Goal: Transaction & Acquisition: Purchase product/service

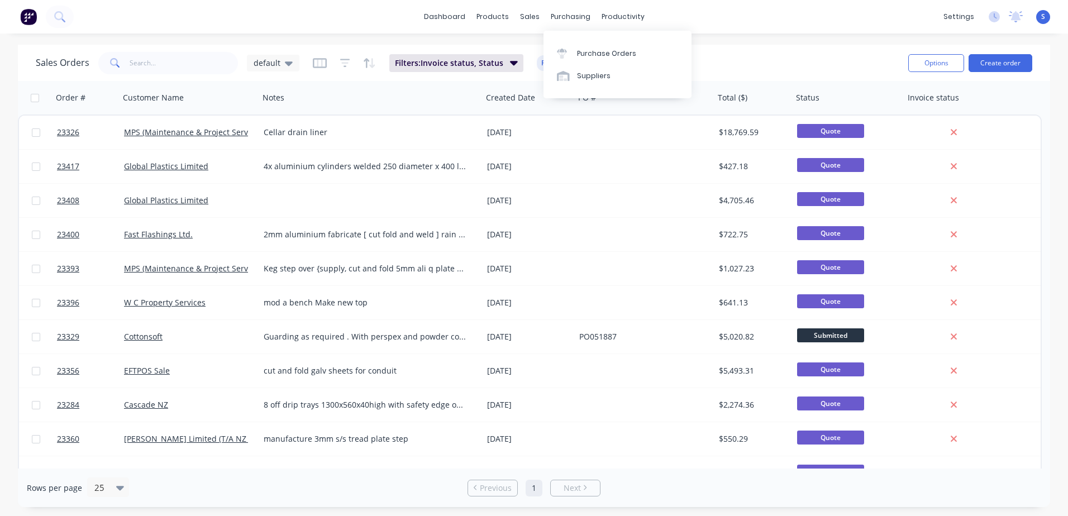
click at [580, 57] on div "Purchase Orders" at bounding box center [606, 54] width 59 height 10
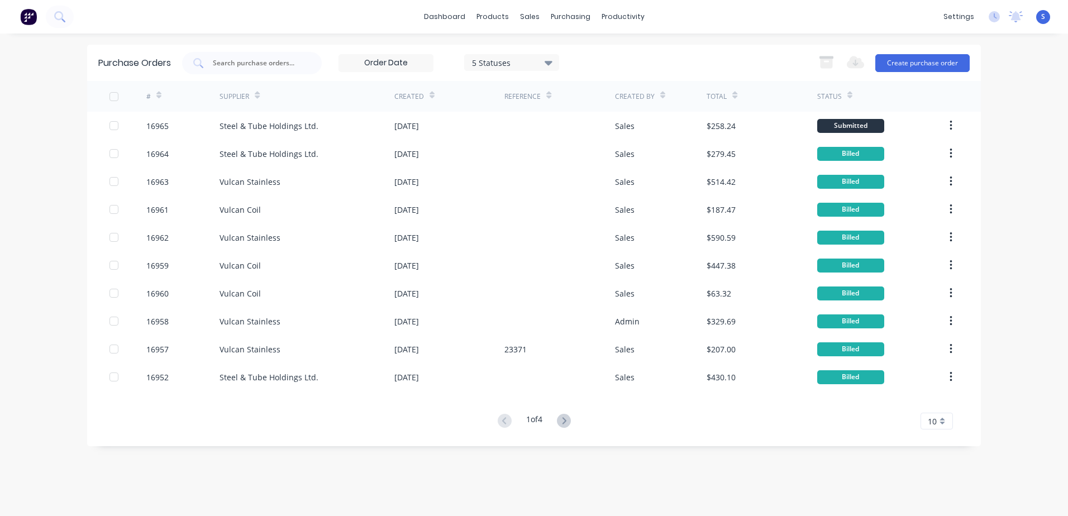
click at [176, 129] on div "16965" at bounding box center [183, 126] width 74 height 28
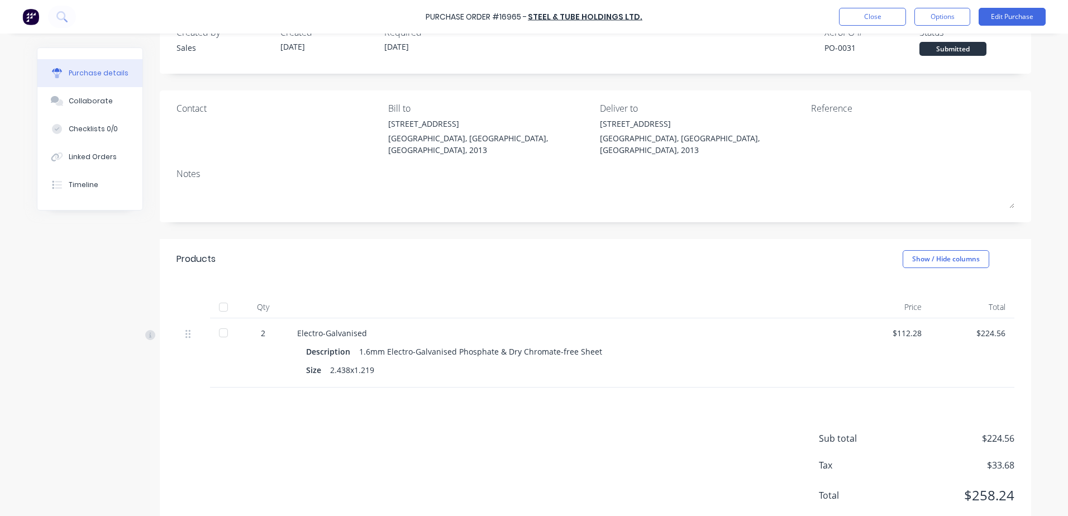
scroll to position [52, 0]
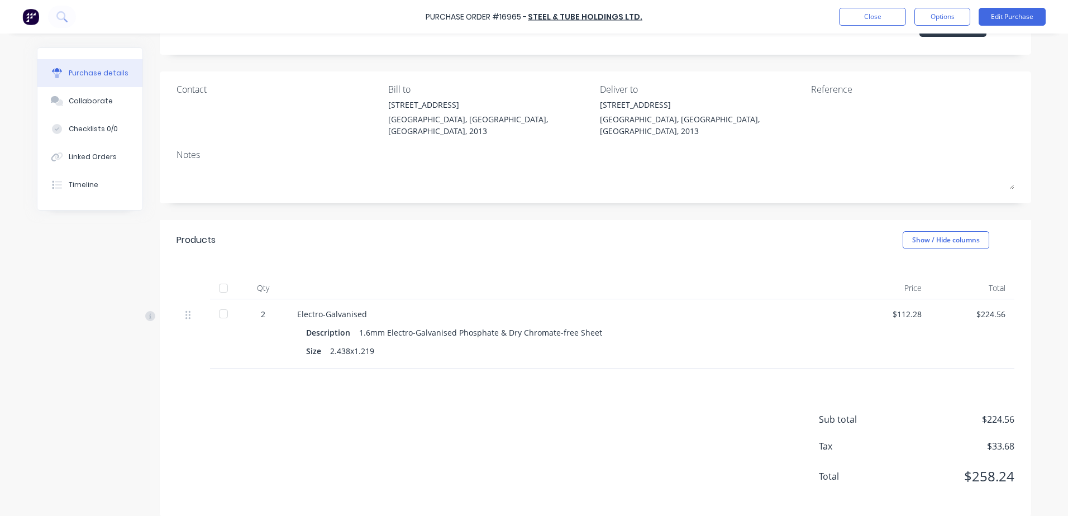
click at [1013, 16] on button "Edit Purchase" at bounding box center [1012, 17] width 67 height 18
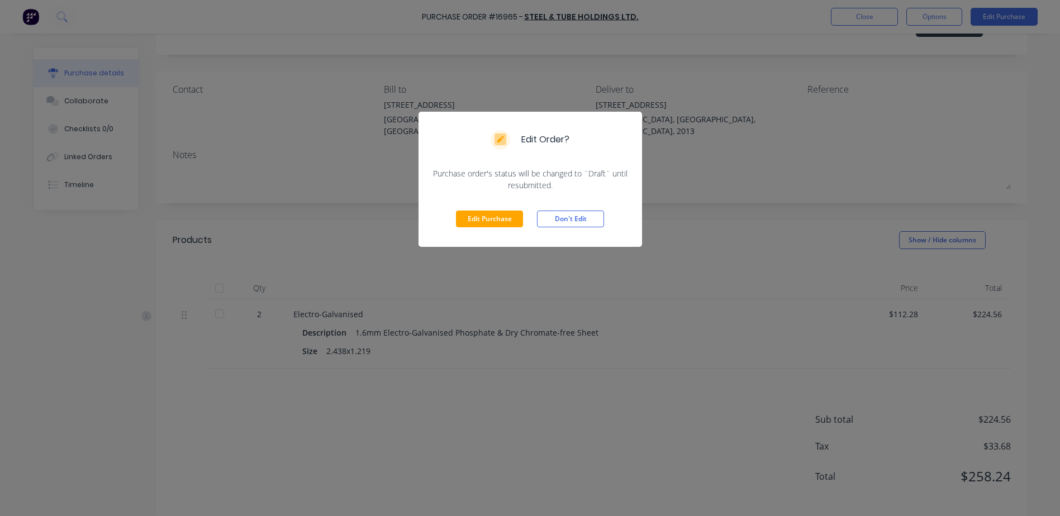
click at [477, 217] on button "Edit Purchase" at bounding box center [489, 219] width 67 height 17
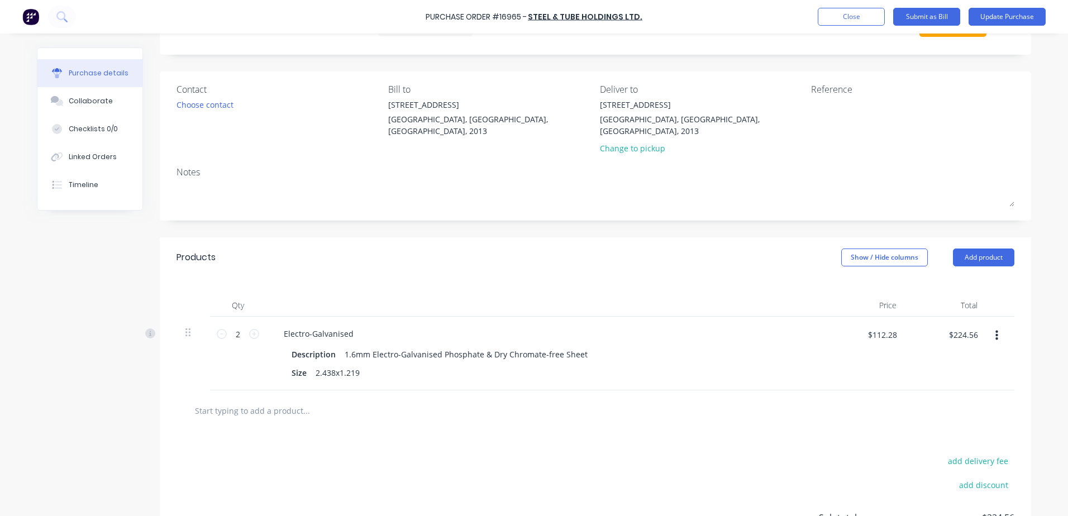
click at [252, 329] on icon at bounding box center [254, 334] width 10 height 10
type input "3"
type input "$336.84"
click at [1017, 14] on button "Update Purchase" at bounding box center [1007, 17] width 77 height 18
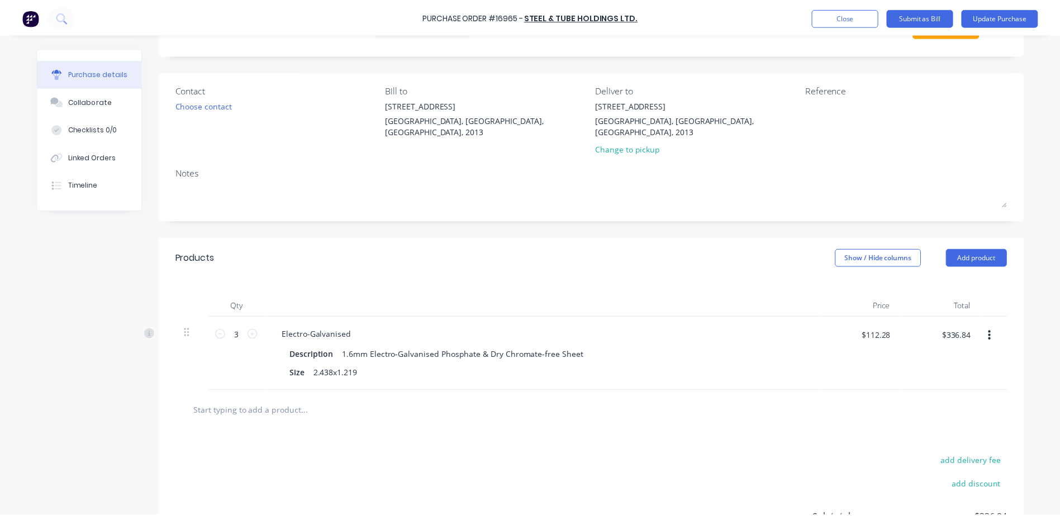
scroll to position [0, 0]
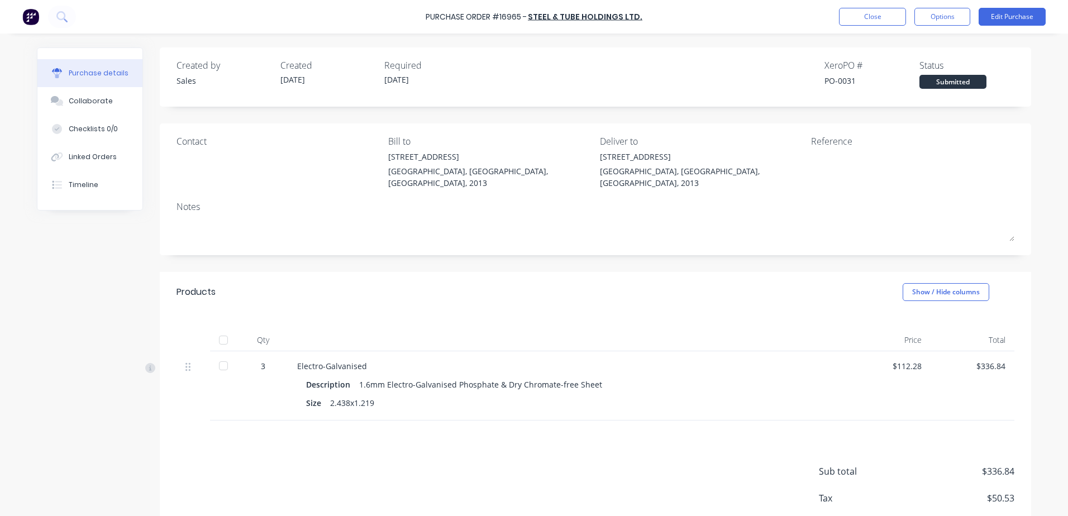
click at [952, 18] on button "Options" at bounding box center [942, 17] width 56 height 18
click at [945, 46] on div "Print / Email" at bounding box center [917, 45] width 86 height 16
click at [948, 67] on div "With pricing" at bounding box center [917, 68] width 86 height 16
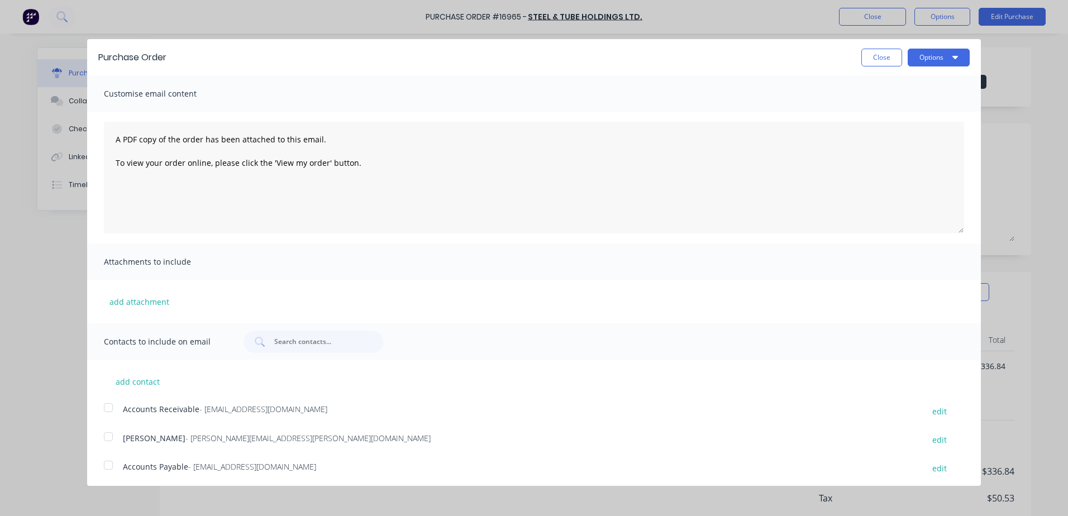
click at [941, 58] on button "Options" at bounding box center [939, 58] width 62 height 18
click at [937, 85] on div "Print" at bounding box center [917, 86] width 86 height 16
click at [869, 56] on button "Close" at bounding box center [881, 58] width 41 height 18
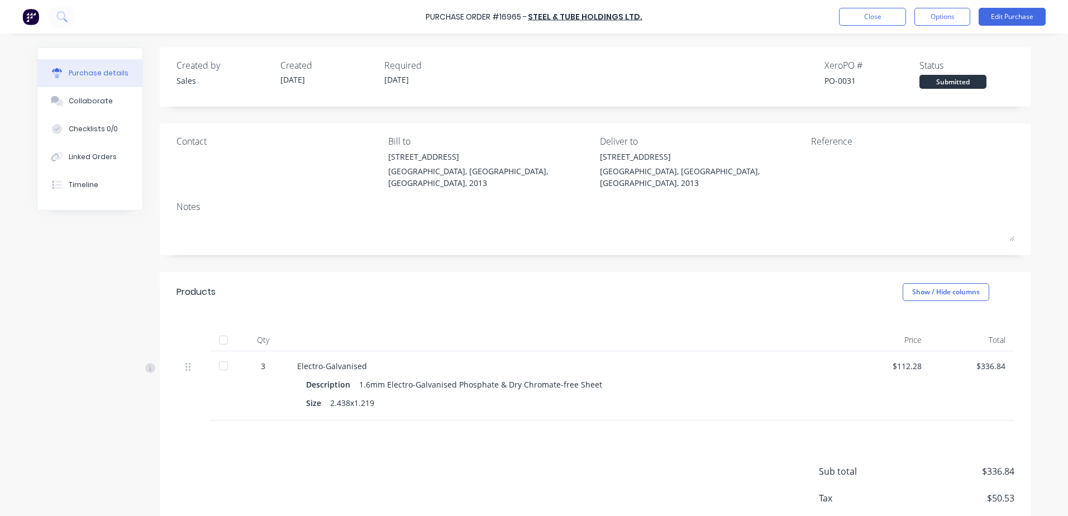
click at [879, 15] on button "Close" at bounding box center [872, 17] width 67 height 18
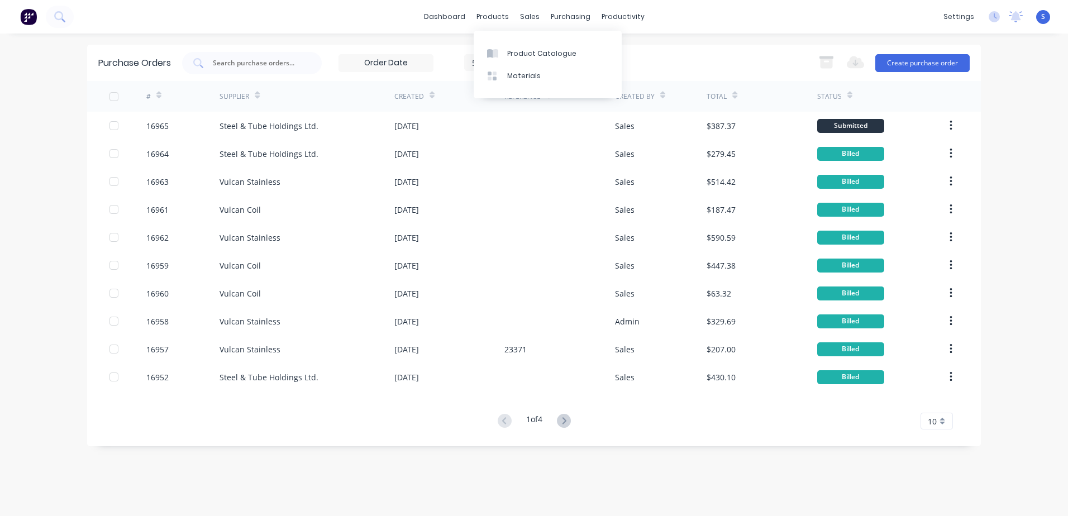
click at [521, 53] on div "Product Catalogue" at bounding box center [541, 54] width 69 height 10
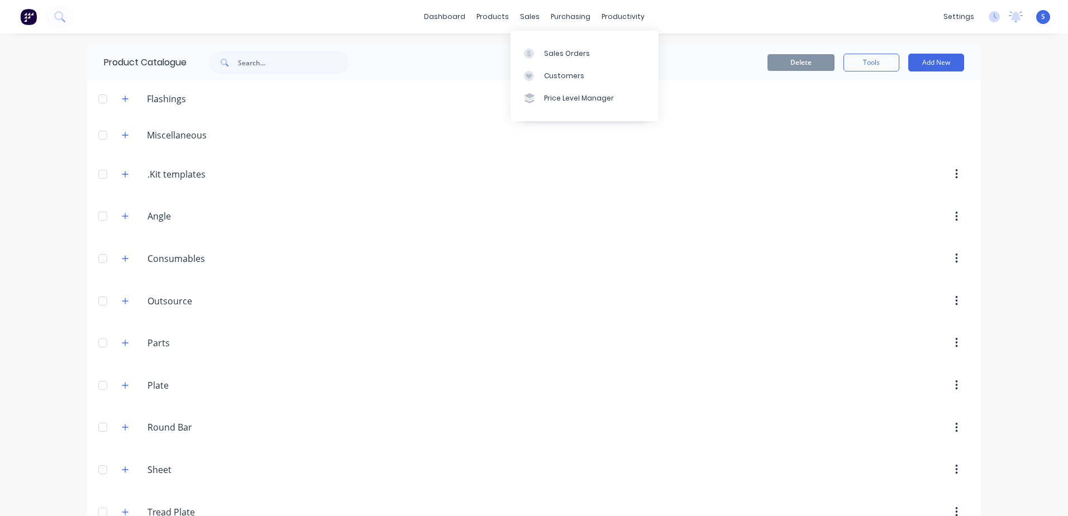
click at [563, 57] on div "Sales Orders" at bounding box center [567, 54] width 46 height 10
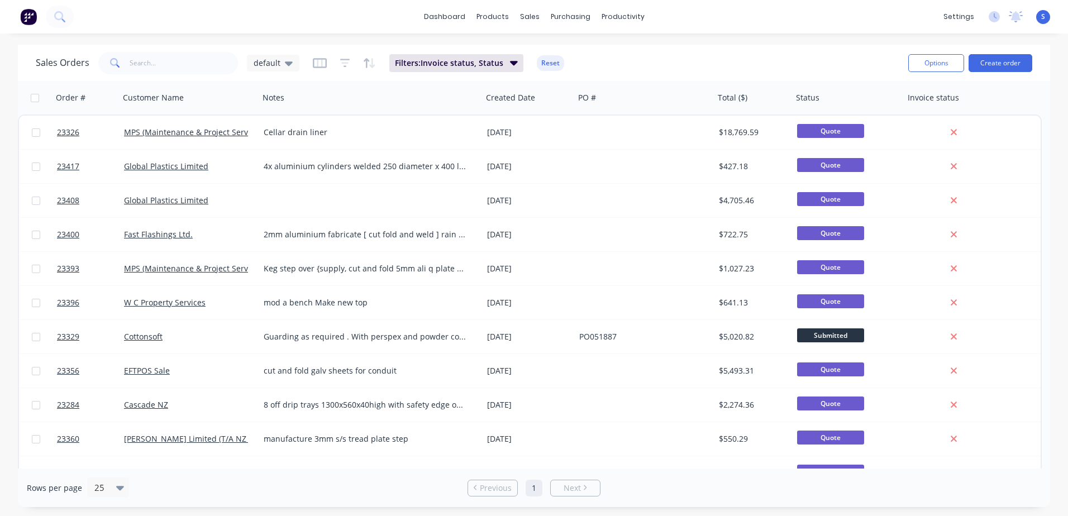
click at [991, 60] on button "Create order" at bounding box center [1001, 63] width 64 height 18
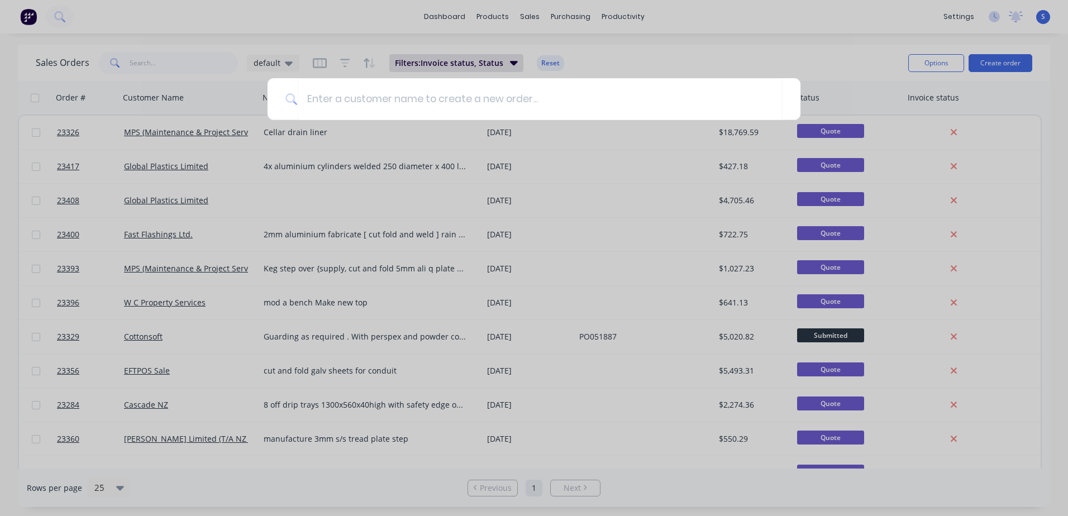
click at [320, 99] on input at bounding box center [540, 99] width 485 height 42
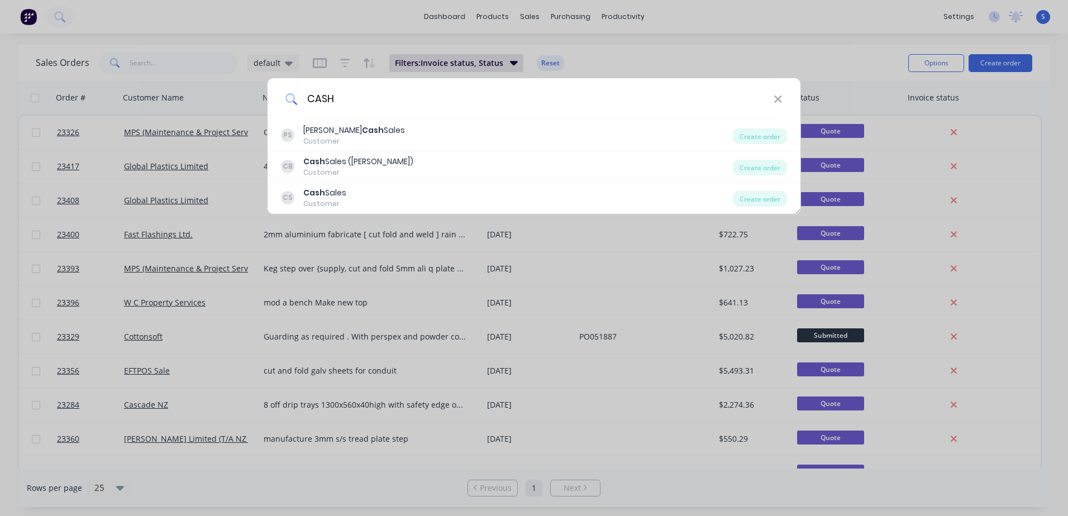
type input "CASH"
click at [323, 190] on b "Cash" at bounding box center [314, 192] width 22 height 11
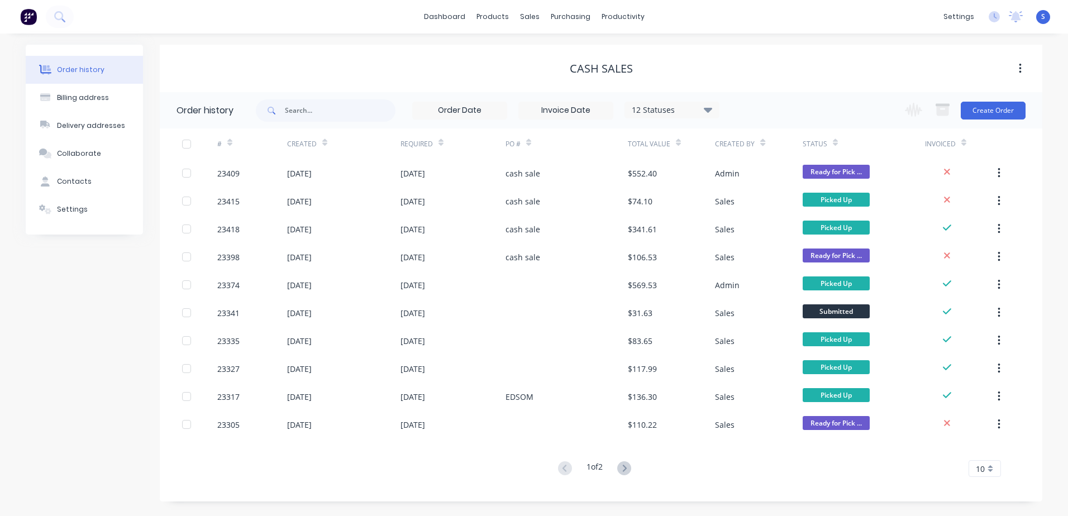
click at [1000, 107] on button "Create Order" at bounding box center [993, 111] width 65 height 18
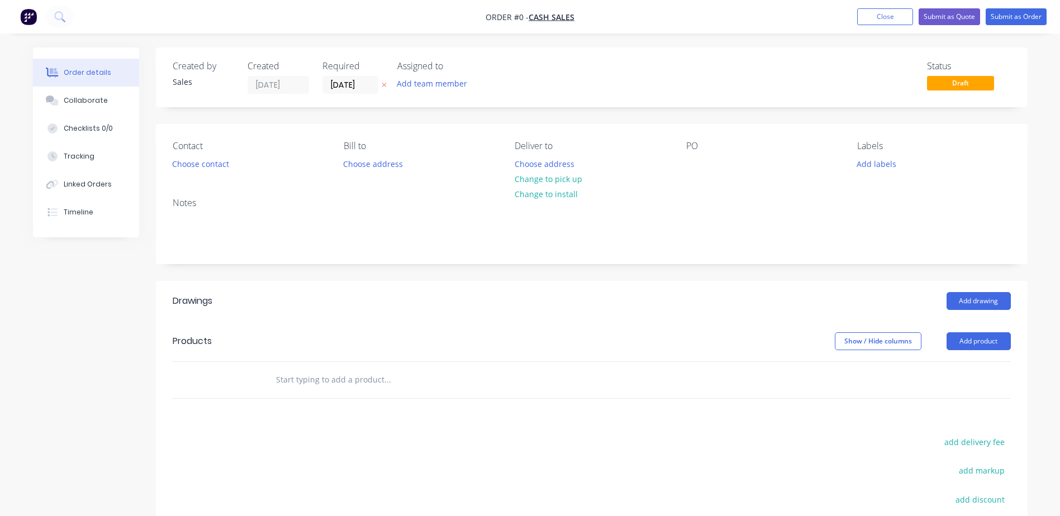
click at [213, 162] on button "Choose contact" at bounding box center [200, 163] width 69 height 15
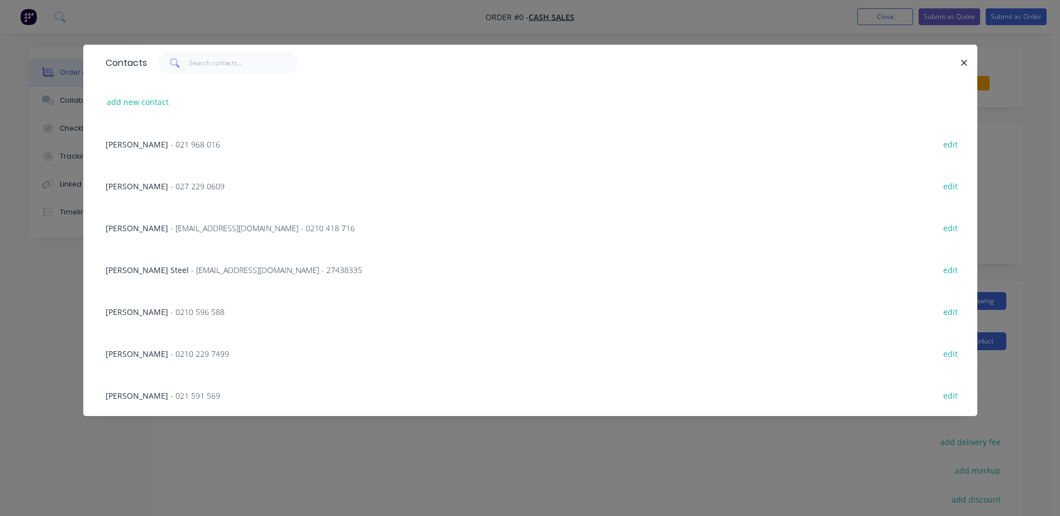
click at [141, 98] on button "add new contact" at bounding box center [138, 101] width 74 height 15
select select "AU"
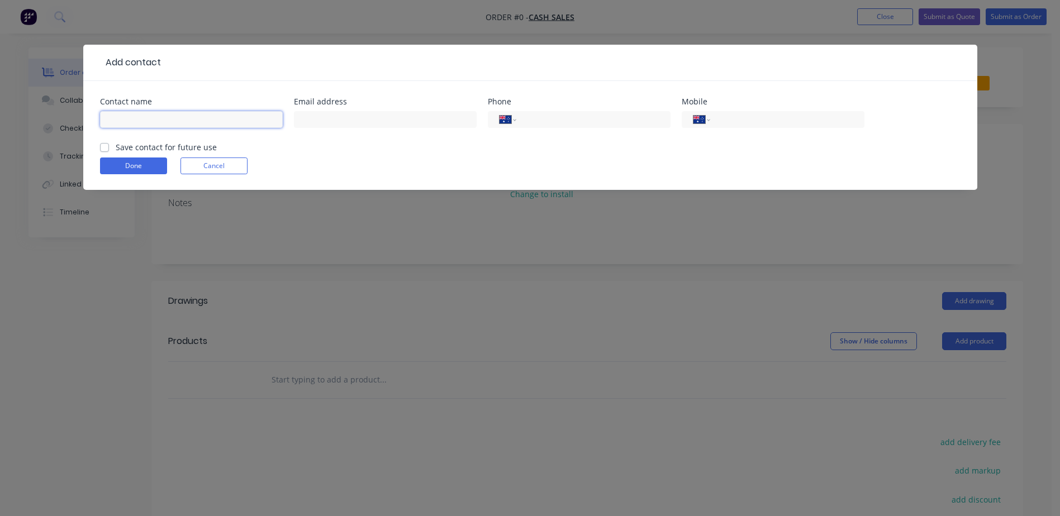
click at [146, 120] on input "text" at bounding box center [191, 119] width 183 height 17
type input "[PERSON_NAME]"
click at [304, 117] on input "text" at bounding box center [385, 119] width 183 height 17
type input "[EMAIL_ADDRESS][DOMAIN_NAME]"
click at [700, 118] on select "International [GEOGRAPHIC_DATA] [GEOGRAPHIC_DATA] [GEOGRAPHIC_DATA] [GEOGRAPHIC…" at bounding box center [701, 120] width 17 height 16
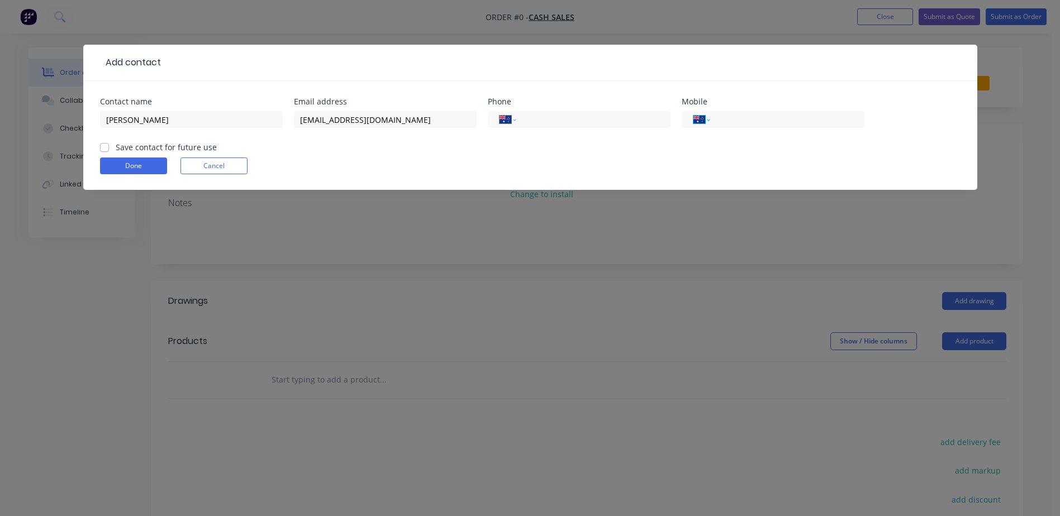
select select "NZ"
click at [693, 112] on select "International [GEOGRAPHIC_DATA] [GEOGRAPHIC_DATA] [GEOGRAPHIC_DATA] [GEOGRAPHIC…" at bounding box center [701, 120] width 17 height 16
click at [726, 119] on input "tel" at bounding box center [785, 119] width 134 height 13
type input "021 445 578"
click at [116, 147] on label "Save contact for future use" at bounding box center [166, 147] width 101 height 12
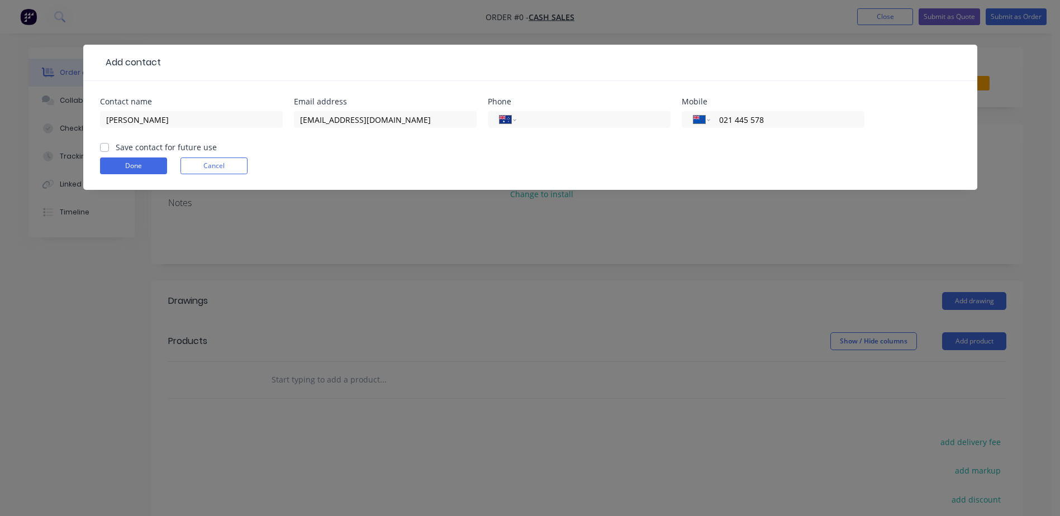
click at [104, 147] on input "Save contact for future use" at bounding box center [104, 146] width 9 height 11
checkbox input "true"
click at [120, 165] on button "Done" at bounding box center [133, 166] width 67 height 17
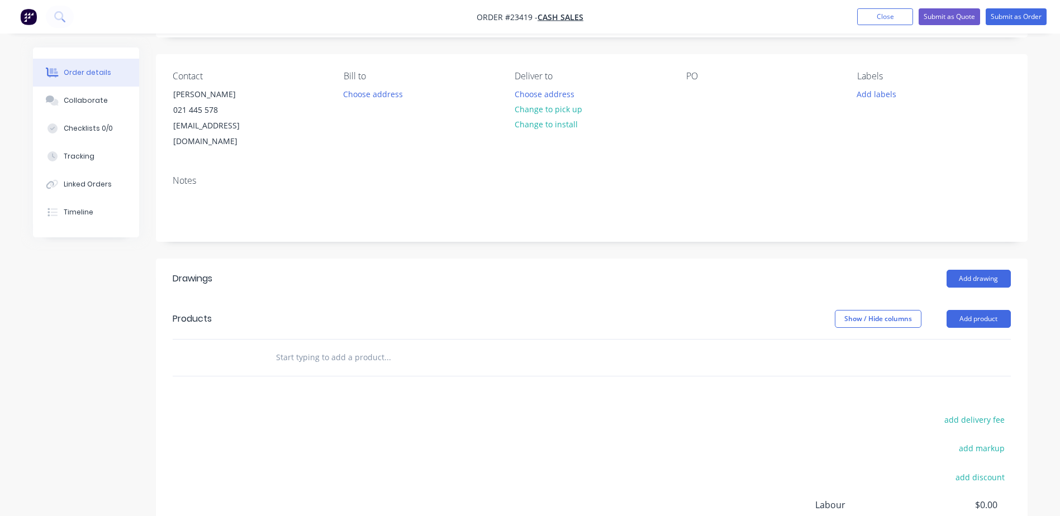
scroll to position [77, 0]
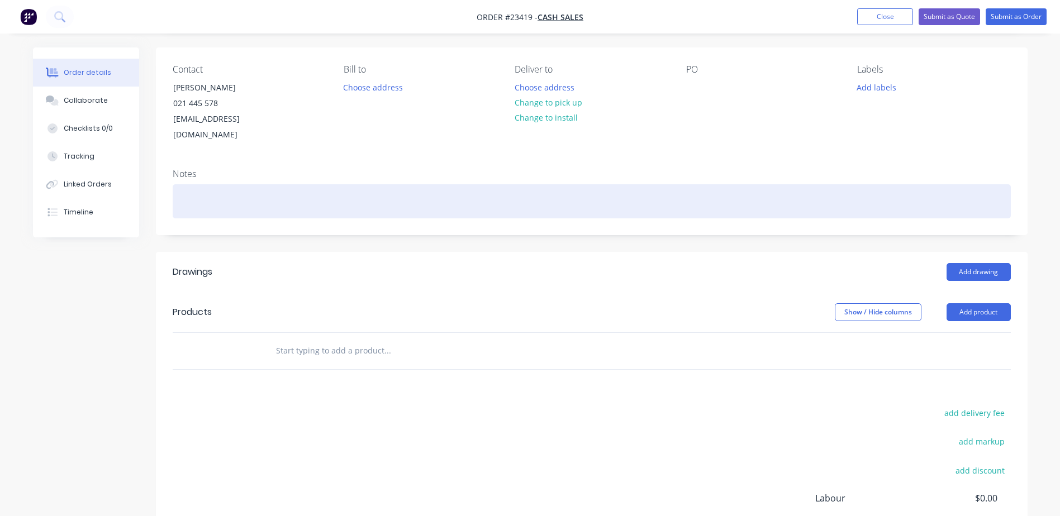
click at [193, 184] on div at bounding box center [592, 201] width 838 height 34
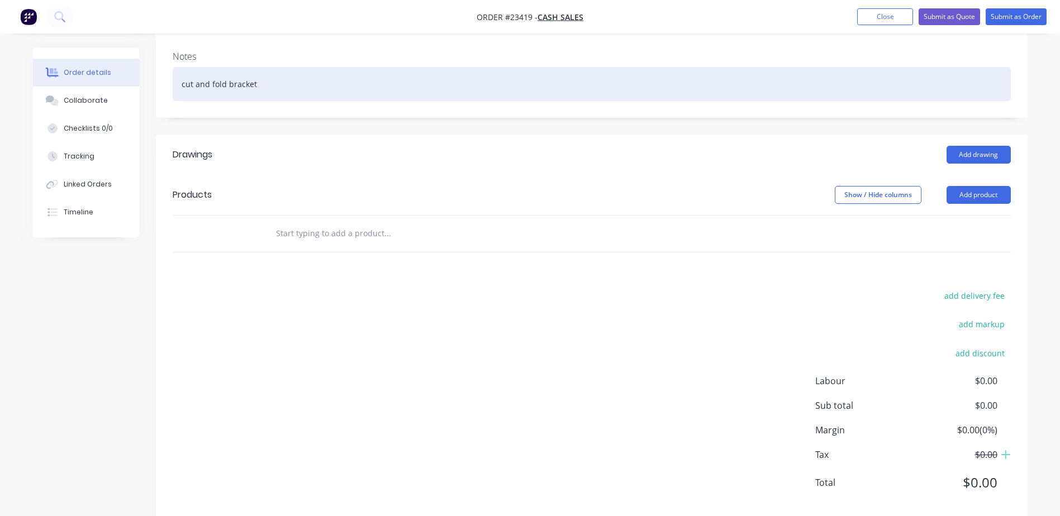
scroll to position [199, 0]
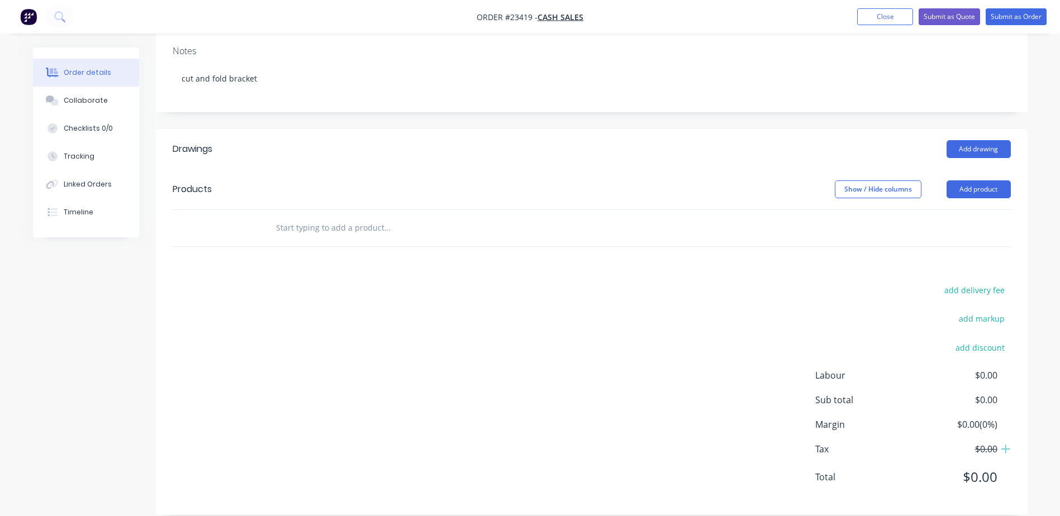
click at [980, 180] on button "Add product" at bounding box center [978, 189] width 64 height 18
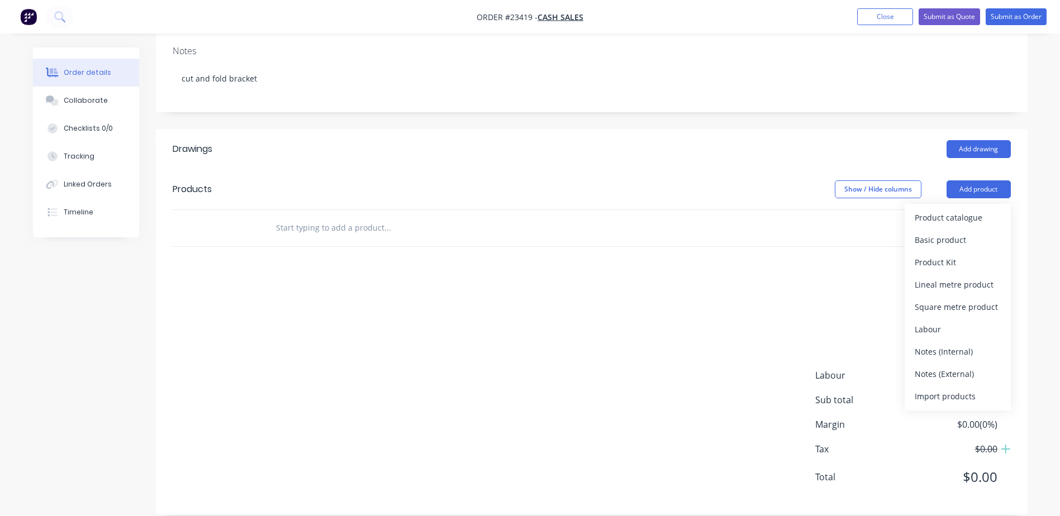
click at [979, 209] on div "Product catalogue" at bounding box center [957, 217] width 86 height 16
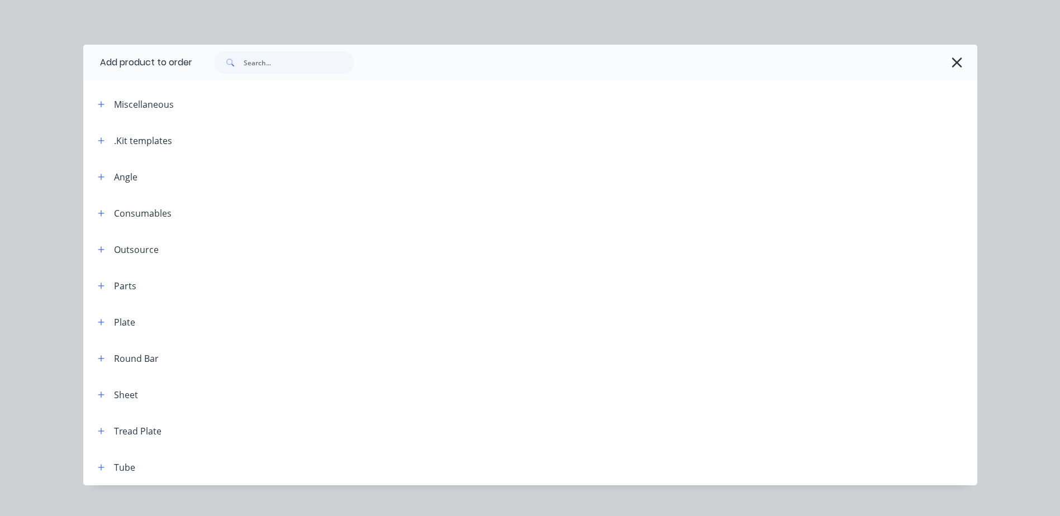
click at [101, 141] on button "button" at bounding box center [101, 141] width 14 height 14
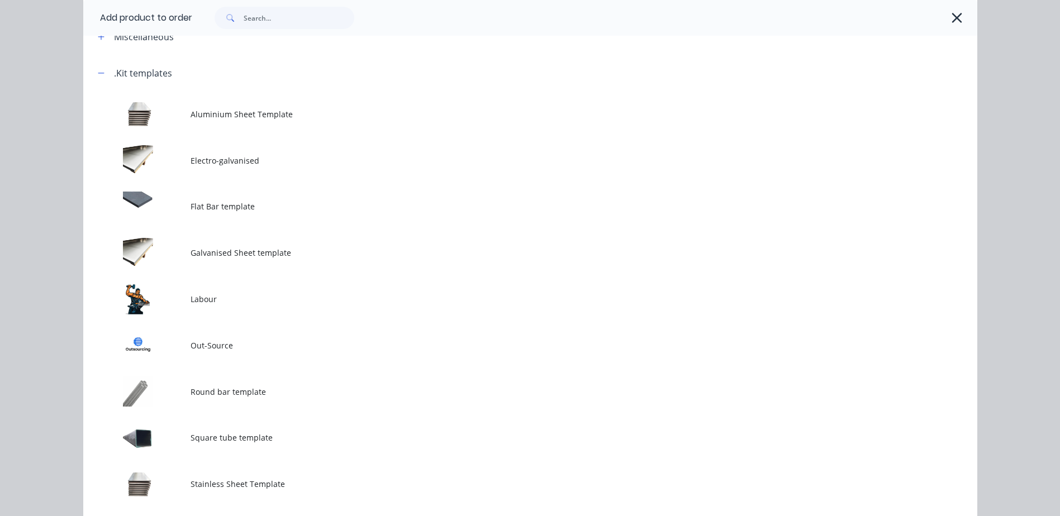
scroll to position [68, 0]
click at [157, 299] on td at bounding box center [136, 298] width 107 height 46
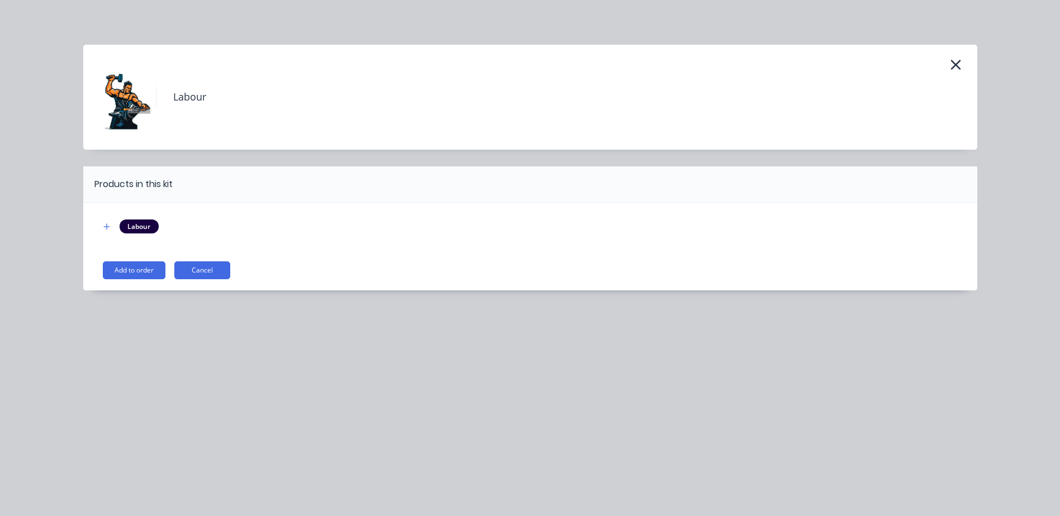
click at [139, 270] on button "Add to order" at bounding box center [134, 270] width 63 height 18
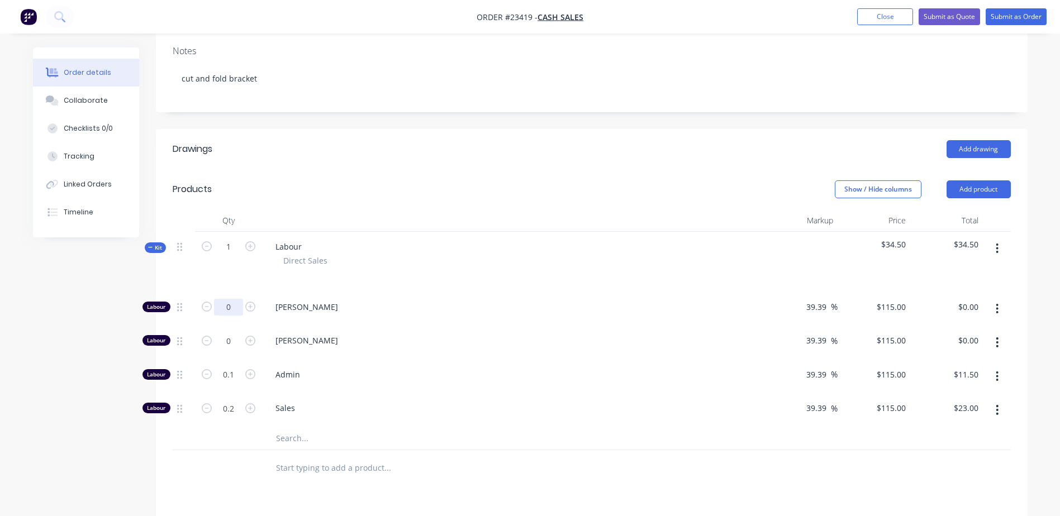
click at [235, 299] on input "0" at bounding box center [228, 307] width 29 height 17
type input ","
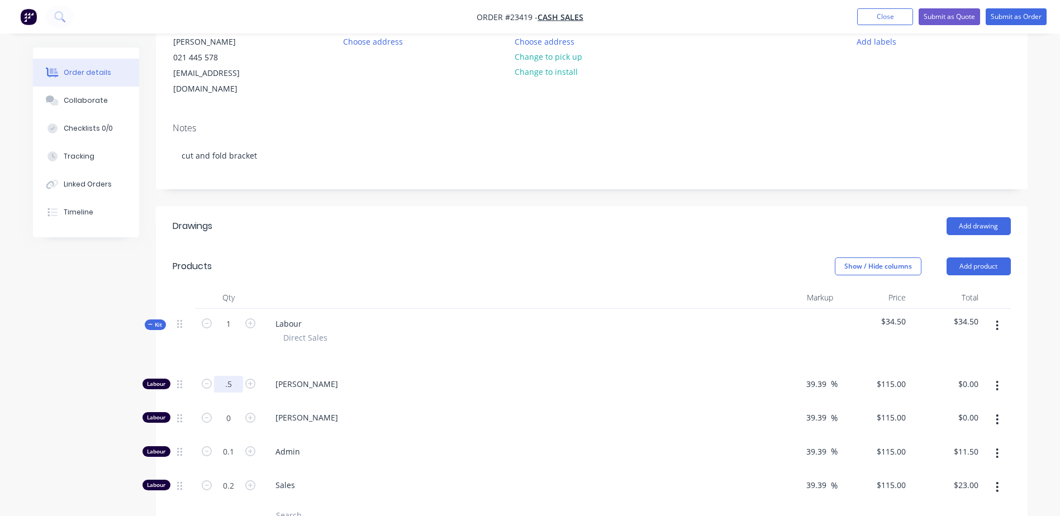
scroll to position [121, 0]
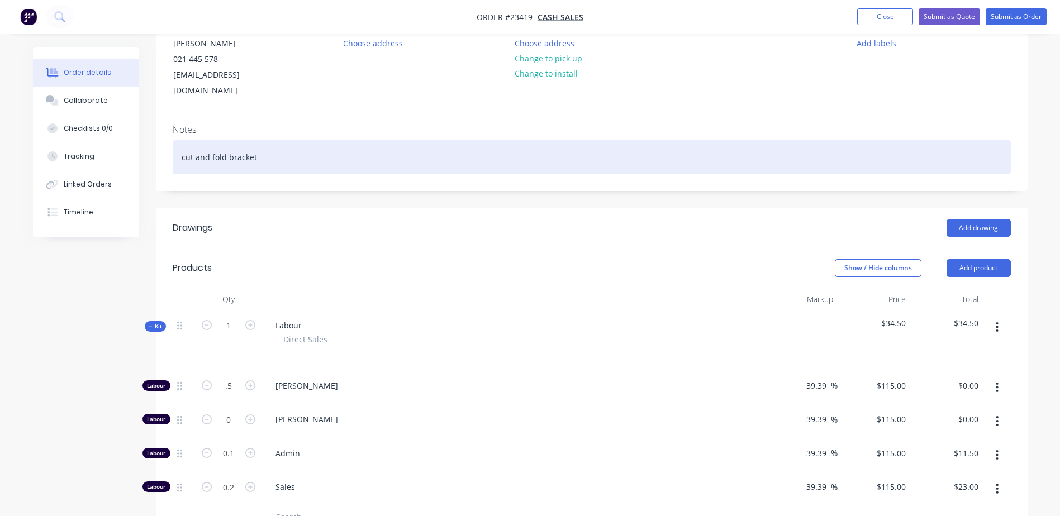
type input "0.5"
type input "$57.50"
drag, startPoint x: 178, startPoint y: 140, endPoint x: 263, endPoint y: 144, distance: 85.0
click at [263, 144] on div "cut and fold bracket" at bounding box center [592, 157] width 838 height 34
copy div "cut and fold bracket"
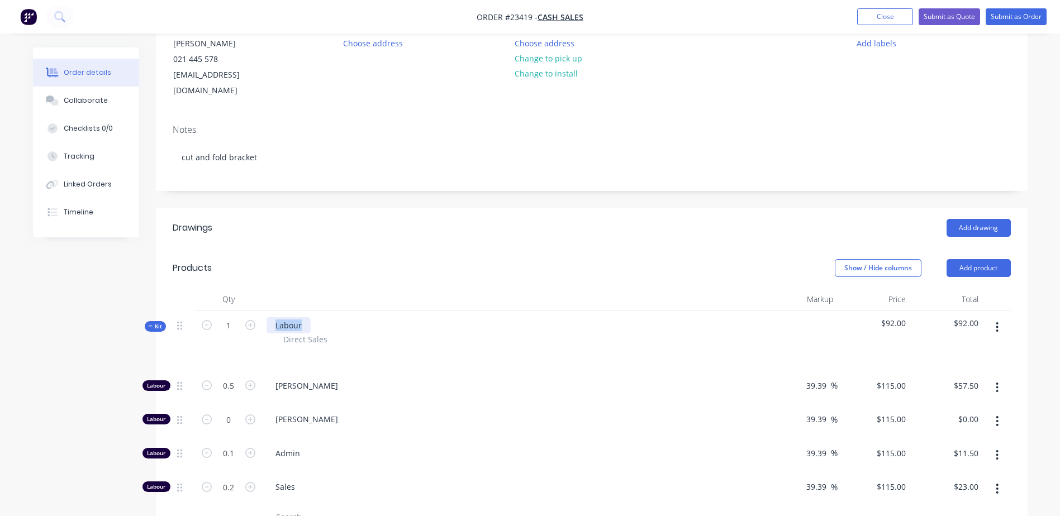
drag, startPoint x: 266, startPoint y: 306, endPoint x: 309, endPoint y: 311, distance: 43.2
click at [309, 317] on div "Labour" at bounding box center [288, 325] width 44 height 16
paste div
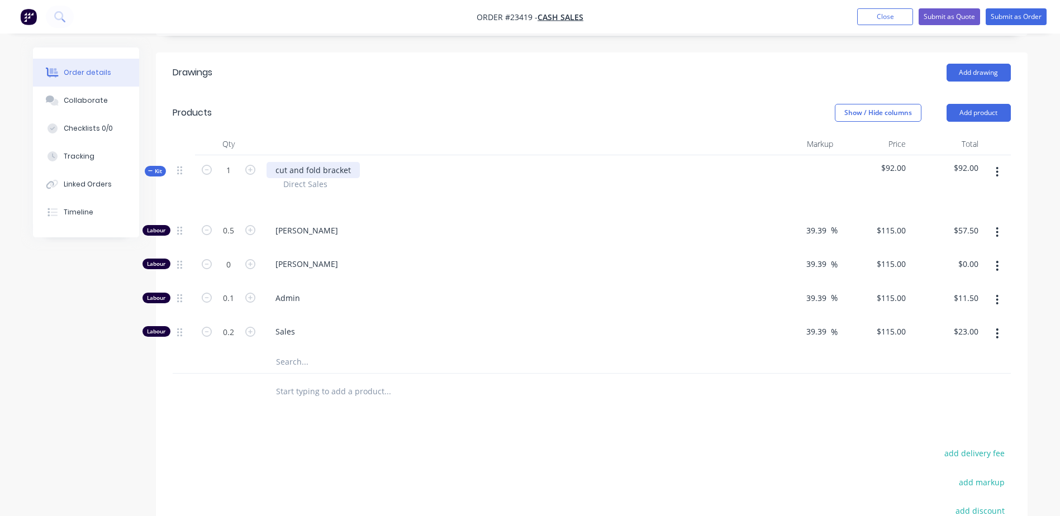
scroll to position [279, 0]
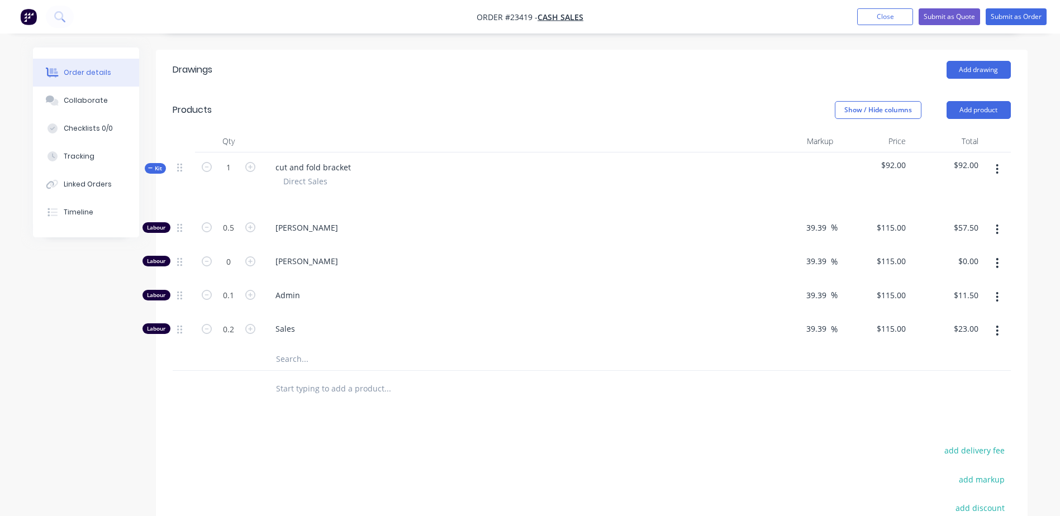
click at [307, 378] on input "text" at bounding box center [386, 389] width 223 height 22
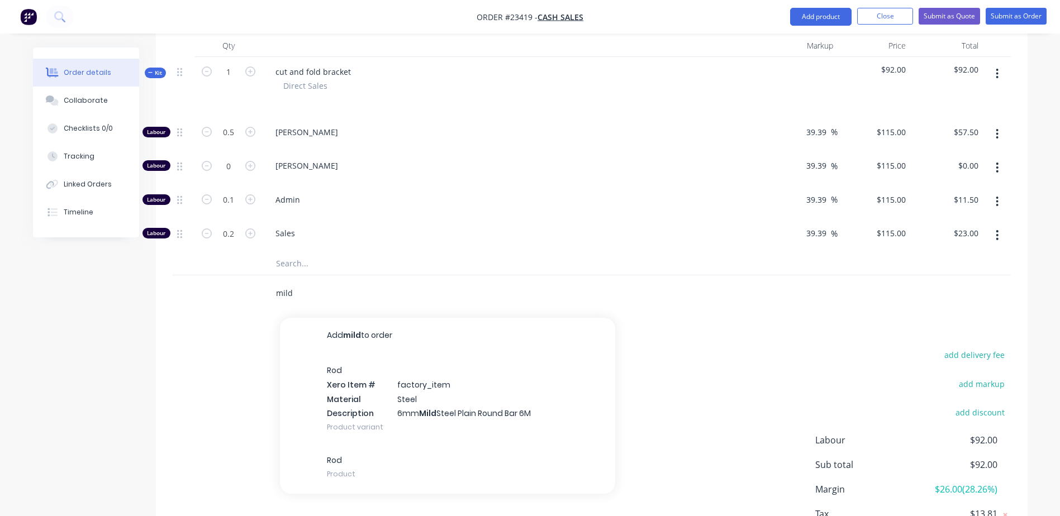
scroll to position [356, 0]
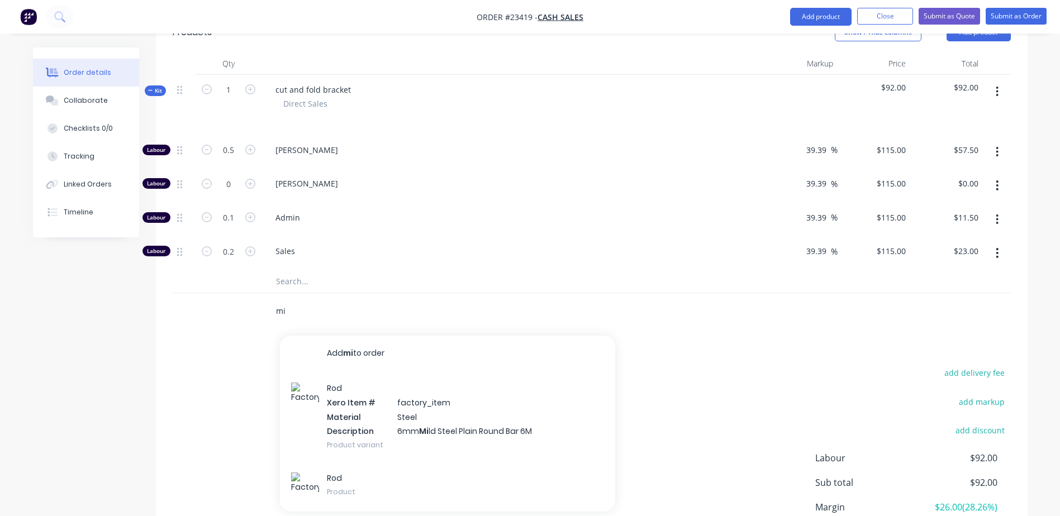
type input "m"
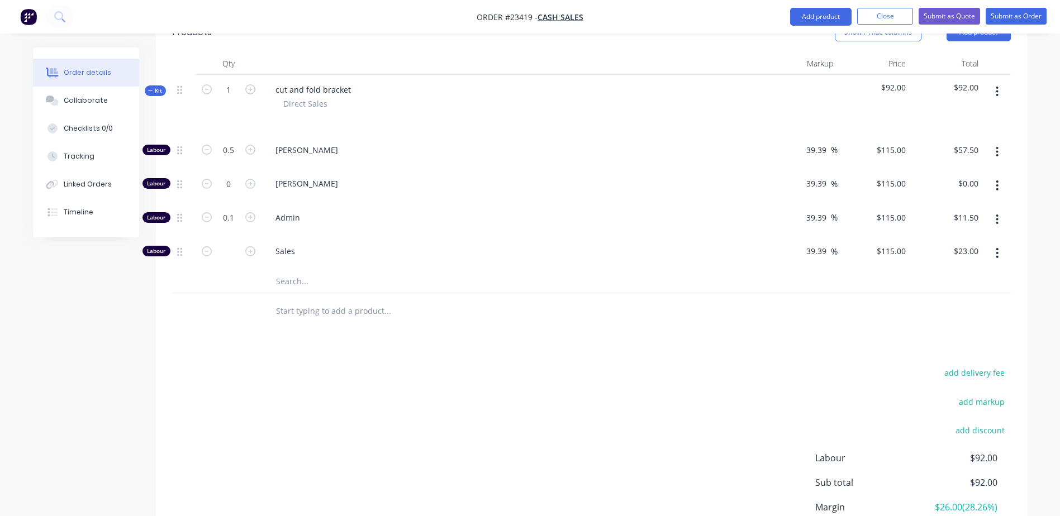
click at [447, 306] on input "text" at bounding box center [386, 311] width 223 height 22
drag, startPoint x: 448, startPoint y: 306, endPoint x: 407, endPoint y: 340, distance: 53.5
click at [407, 340] on div "Drawings Add drawing Products Show / Hide columns Add product Qty Markup Price …" at bounding box center [591, 285] width 871 height 626
click at [207, 212] on icon "button" at bounding box center [207, 217] width 10 height 10
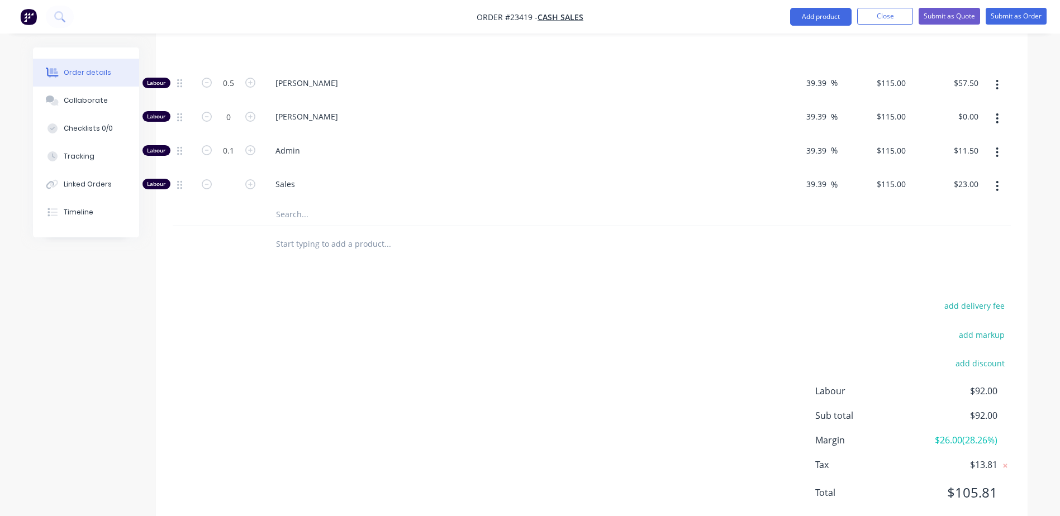
scroll to position [439, 0]
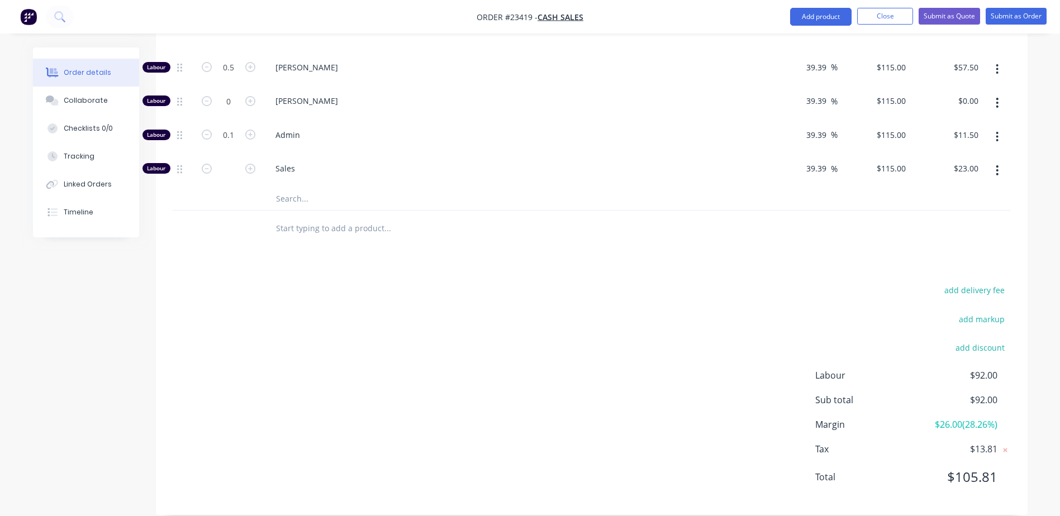
click at [290, 217] on input "text" at bounding box center [386, 228] width 223 height 22
click at [289, 217] on input "text" at bounding box center [386, 228] width 223 height 22
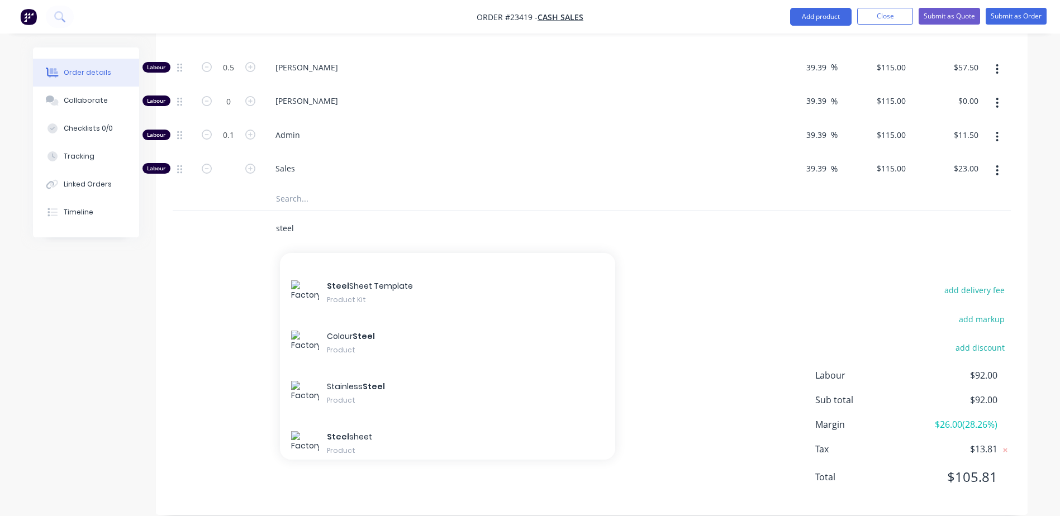
type input "steel"
click at [414, 284] on div "Steel Sheet Template Product Kit" at bounding box center [447, 294] width 335 height 50
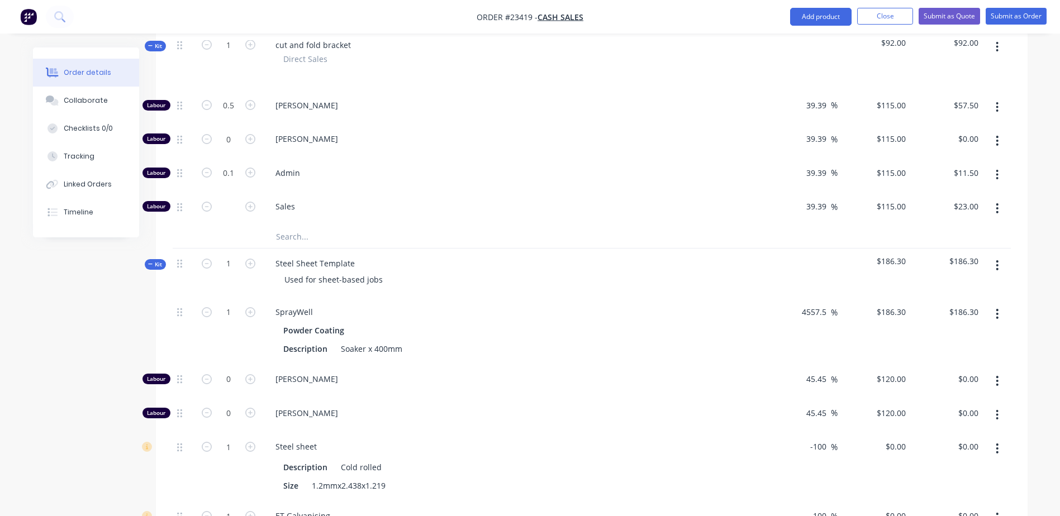
scroll to position [400, 0]
click at [997, 260] on icon "button" at bounding box center [996, 266] width 3 height 12
click at [957, 355] on div "Delete" at bounding box center [957, 363] width 86 height 16
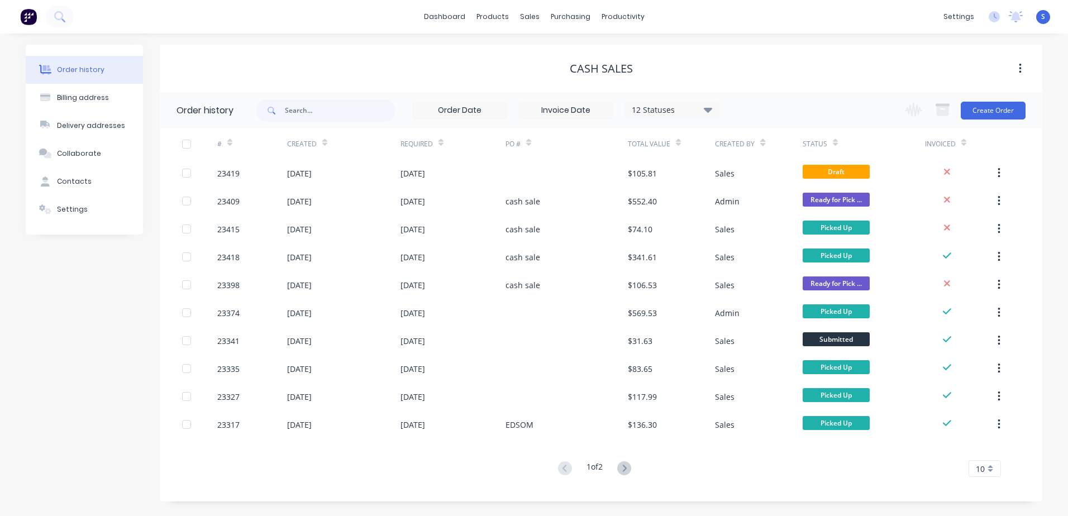
click at [260, 175] on div "23419" at bounding box center [252, 173] width 70 height 28
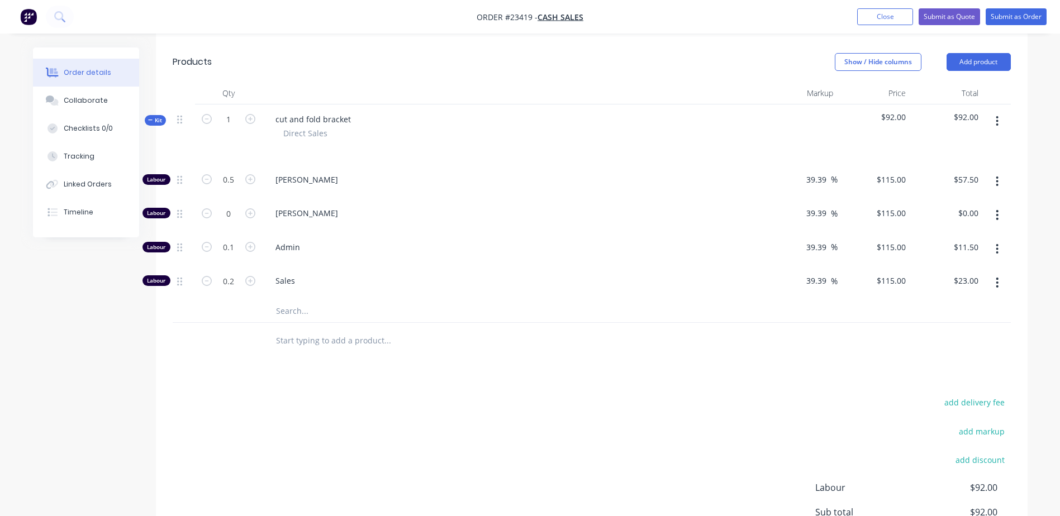
scroll to position [328, 0]
click at [292, 328] on input "text" at bounding box center [386, 339] width 223 height 22
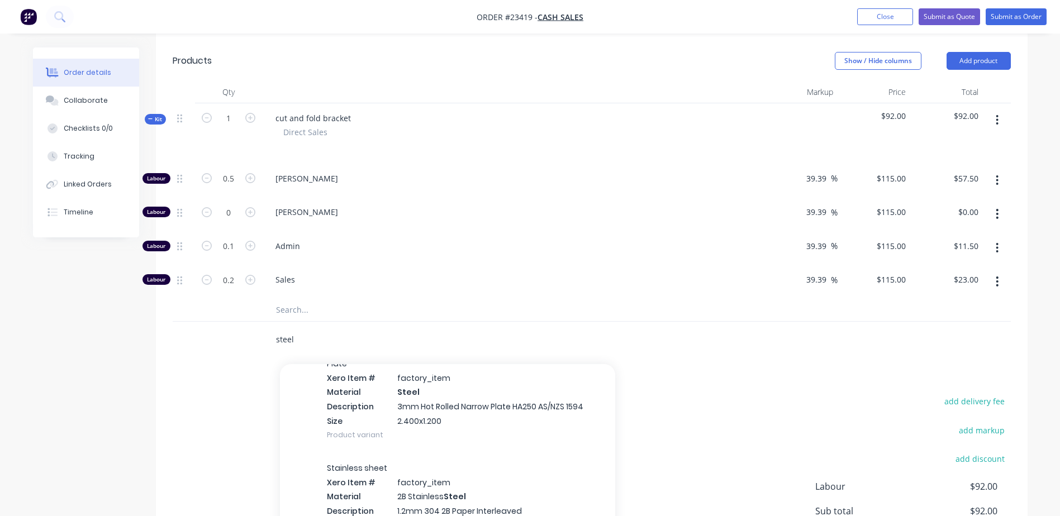
scroll to position [866, 0]
type input "steel"
click at [425, 389] on div "Plate Xero Item # factory_item Material Steel Description 3mm Hot Rolled Narrow…" at bounding box center [447, 396] width 335 height 104
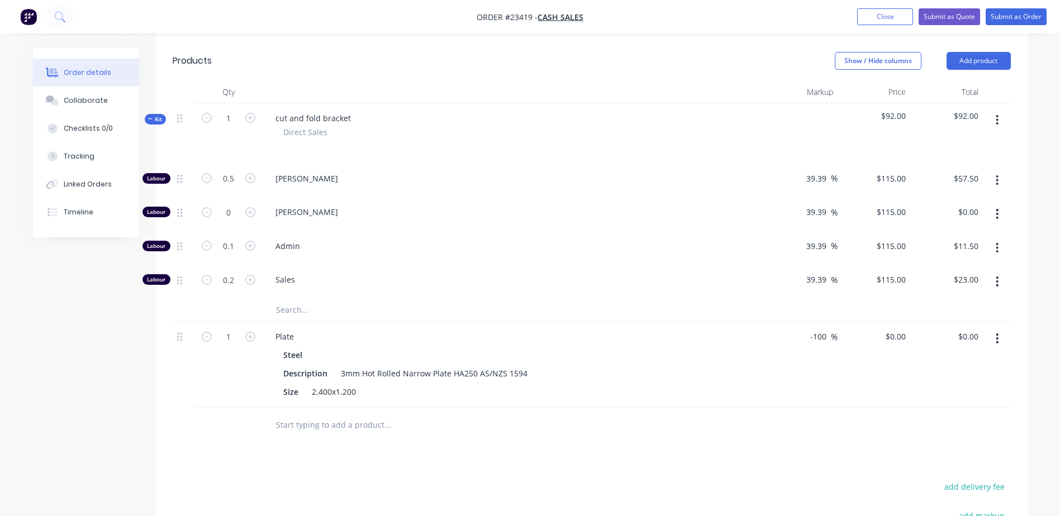
click at [828, 328] on input "-100" at bounding box center [820, 336] width 22 height 16
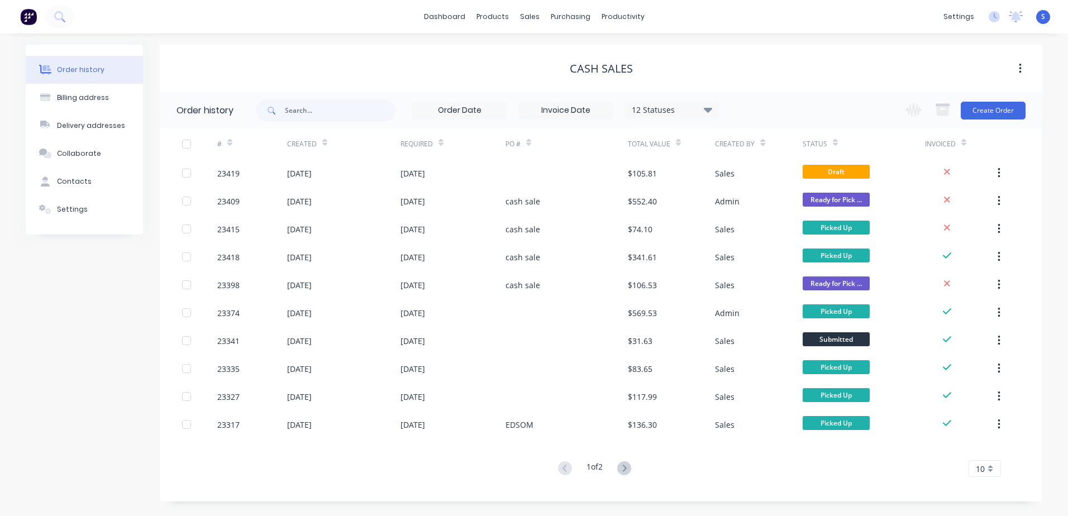
click at [446, 175] on div "[DATE]" at bounding box center [453, 173] width 105 height 28
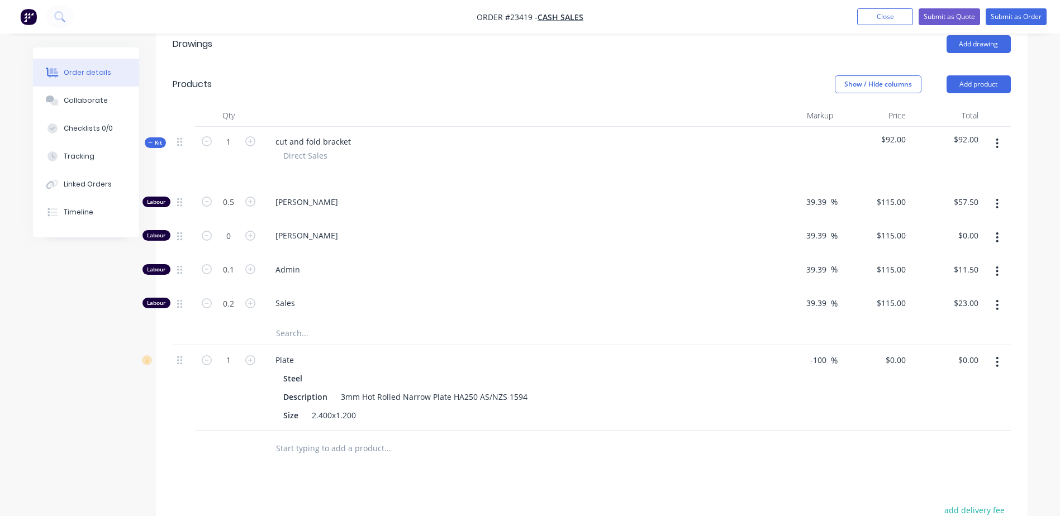
scroll to position [330, 0]
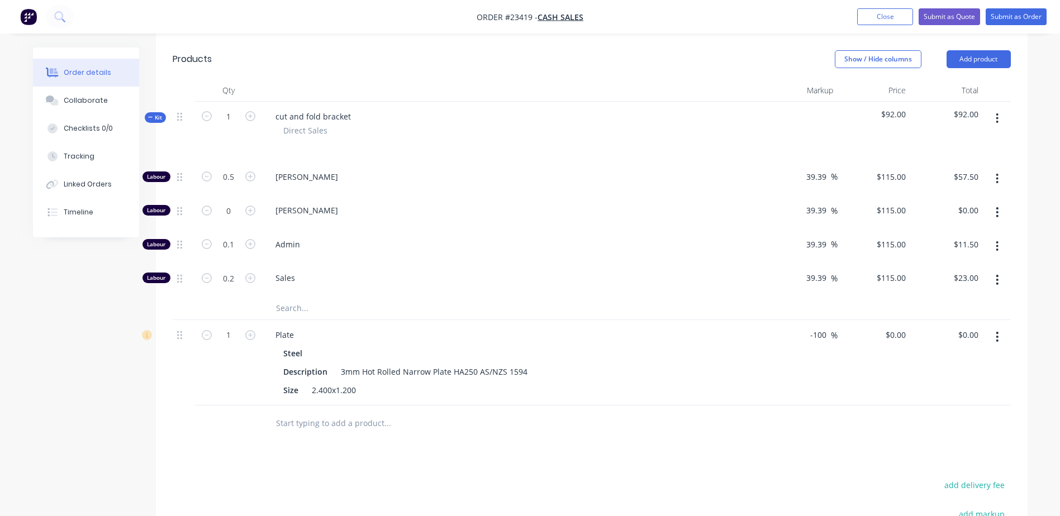
drag, startPoint x: 808, startPoint y: 315, endPoint x: 825, endPoint y: 315, distance: 16.8
click at [825, 327] on div "-100 -100" at bounding box center [820, 335] width 22 height 16
drag, startPoint x: 828, startPoint y: 316, endPoint x: 805, endPoint y: 322, distance: 24.3
click at [805, 327] on div "-100 -100 %" at bounding box center [820, 335] width 33 height 16
type input "0.55"
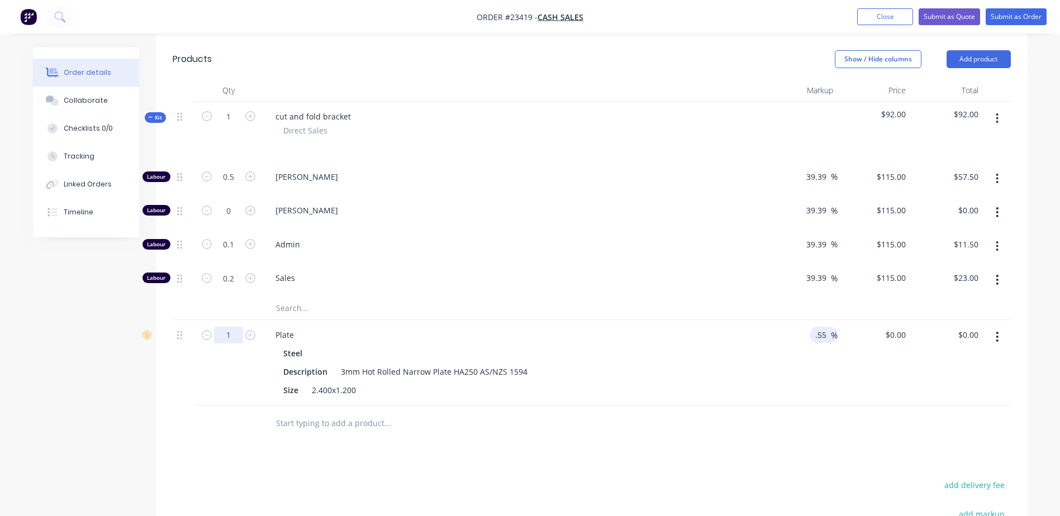
type input "$164.1579"
type input "$164.16"
type input "0.02"
type input "$3.28"
click at [466, 327] on div "Plate Steel Description 3mm Hot Rolled Narrow Plate HA250 AS/NZS 1594 Size 2.40…" at bounding box center [513, 362] width 503 height 85
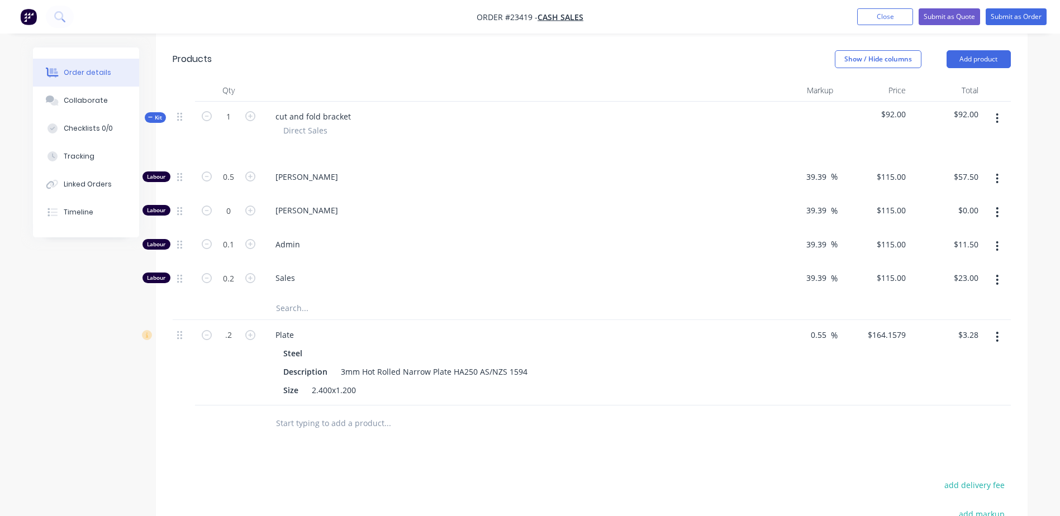
type input "0.2"
type input "$32.83"
click at [354, 327] on div "Plate" at bounding box center [513, 335] width 494 height 16
type input "0.07"
type input "$11.49"
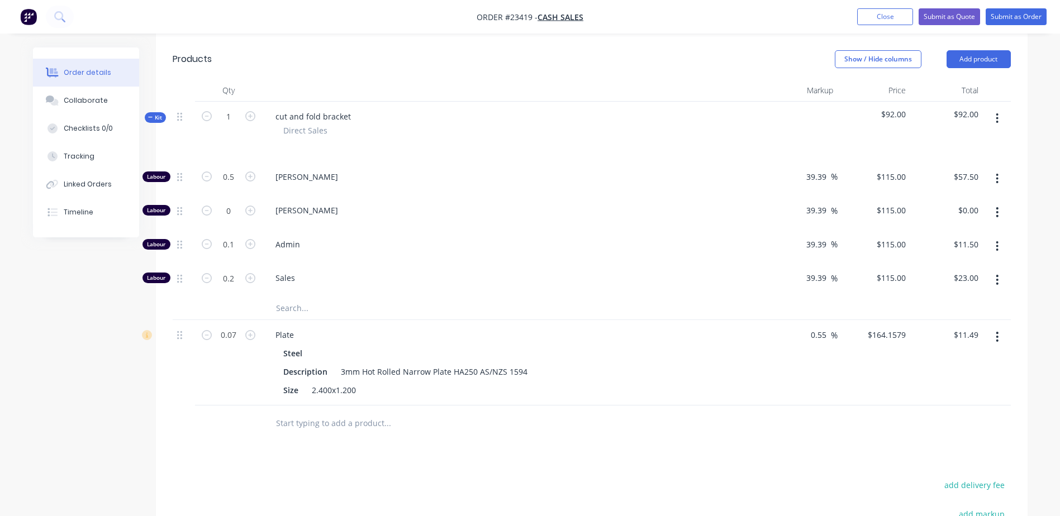
click at [429, 345] on div "Steel" at bounding box center [513, 353] width 460 height 16
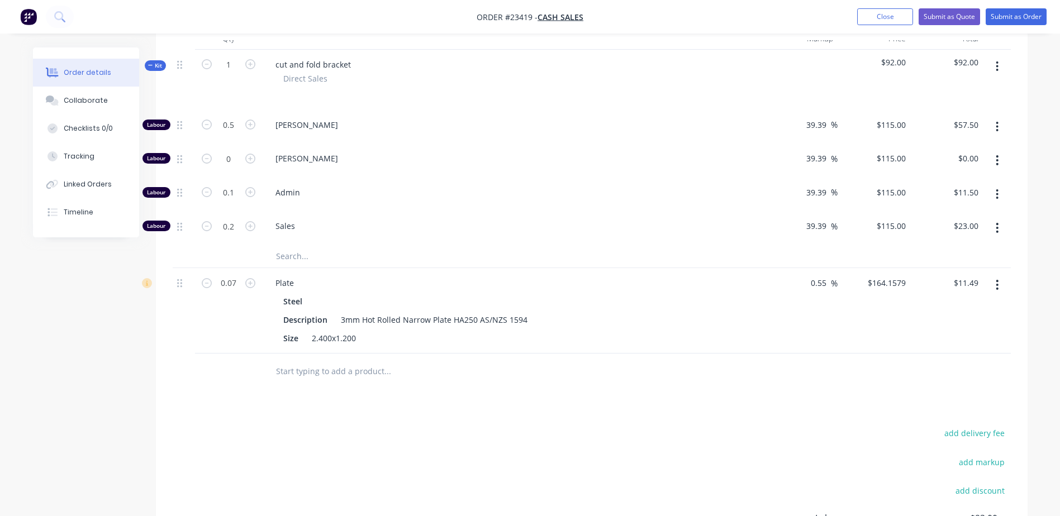
scroll to position [116, 0]
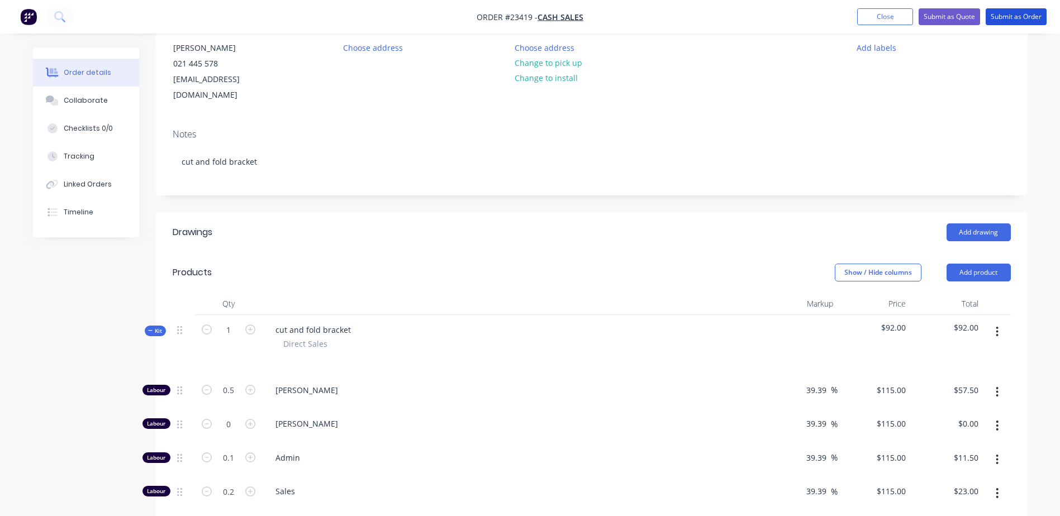
click at [1025, 14] on button "Submit as Order" at bounding box center [1015, 16] width 61 height 17
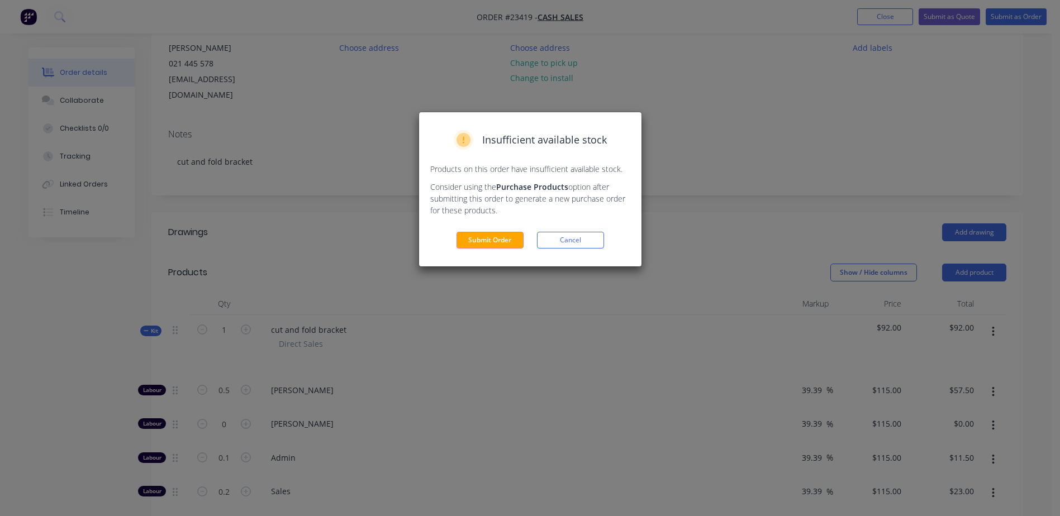
click at [493, 238] on button "Submit Order" at bounding box center [489, 240] width 67 height 17
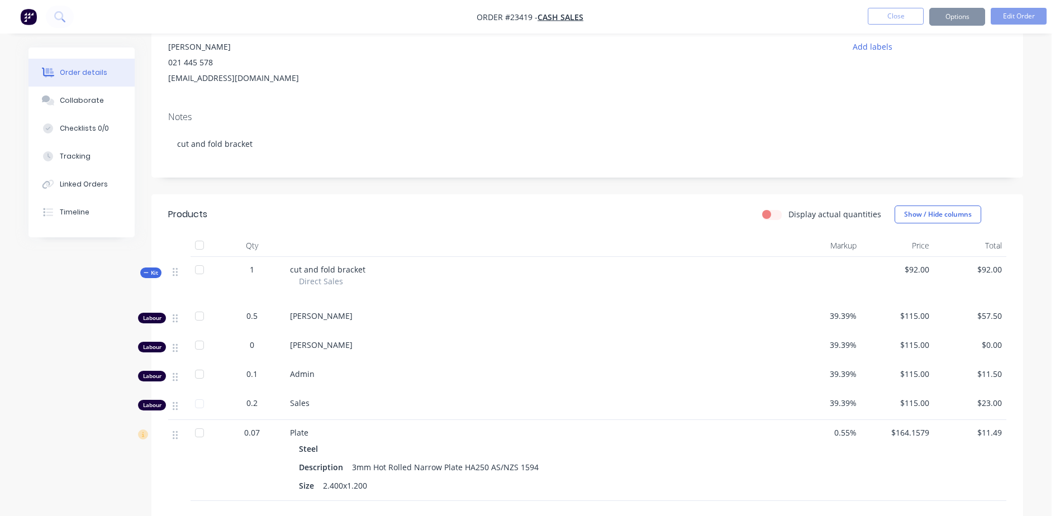
scroll to position [116, 0]
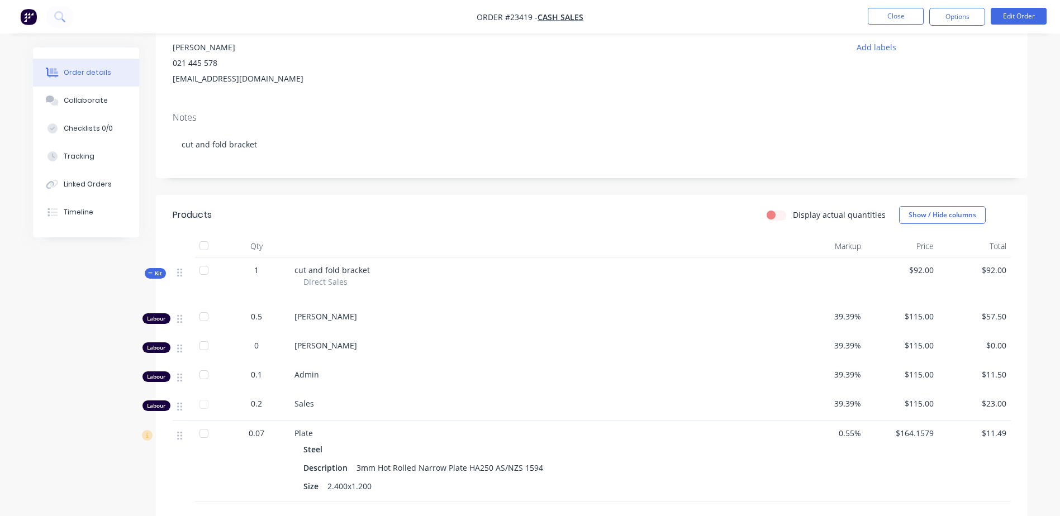
click at [950, 17] on button "Options" at bounding box center [957, 17] width 56 height 18
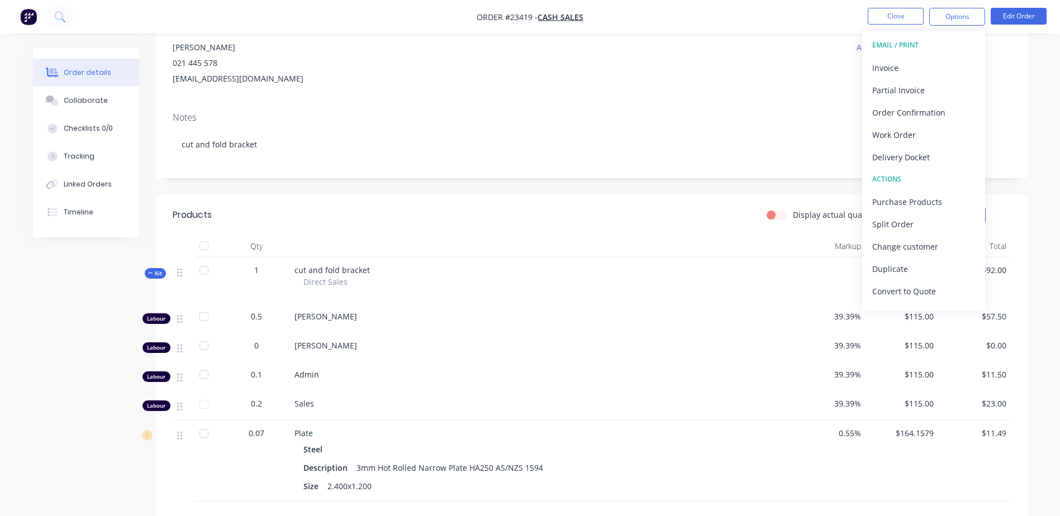
click at [940, 132] on div "Work Order" at bounding box center [923, 135] width 103 height 16
click at [935, 108] on div "Without pricing" at bounding box center [923, 112] width 103 height 16
click at [893, 14] on button "Close" at bounding box center [896, 16] width 56 height 17
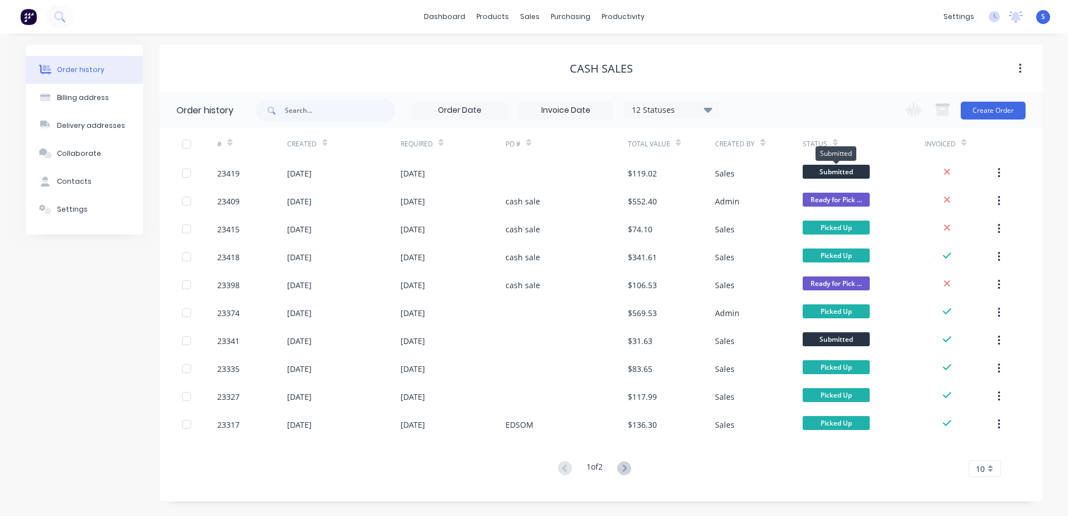
click at [823, 169] on span "Submitted" at bounding box center [836, 172] width 67 height 14
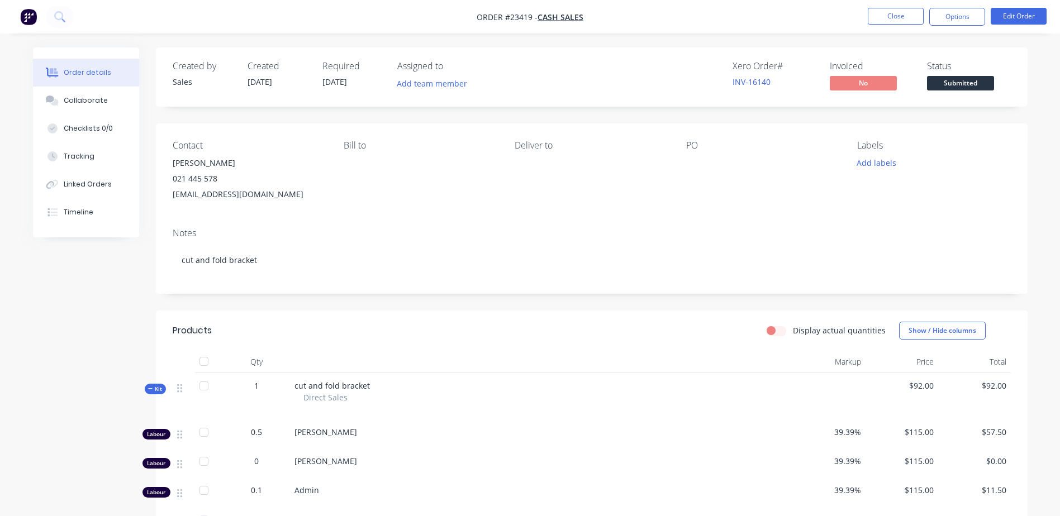
click at [958, 14] on button "Options" at bounding box center [957, 17] width 56 height 18
click at [1021, 134] on div "Contact [PERSON_NAME] [PHONE_NUMBER] [EMAIL_ADDRESS][DOMAIN_NAME] [PERSON_NAME]…" at bounding box center [591, 171] width 871 height 96
click at [959, 80] on span "Submitted" at bounding box center [960, 83] width 67 height 14
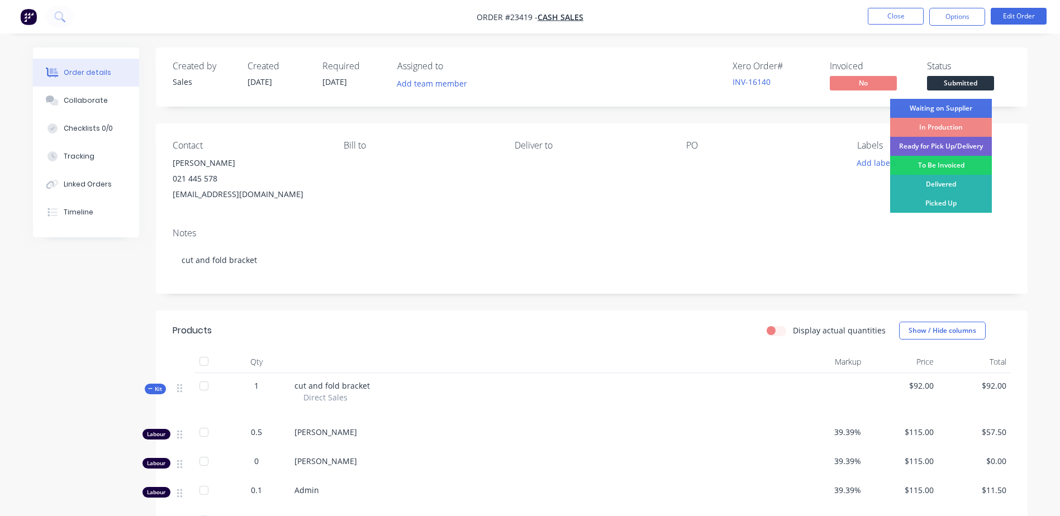
click at [960, 126] on div "In Production" at bounding box center [941, 127] width 102 height 19
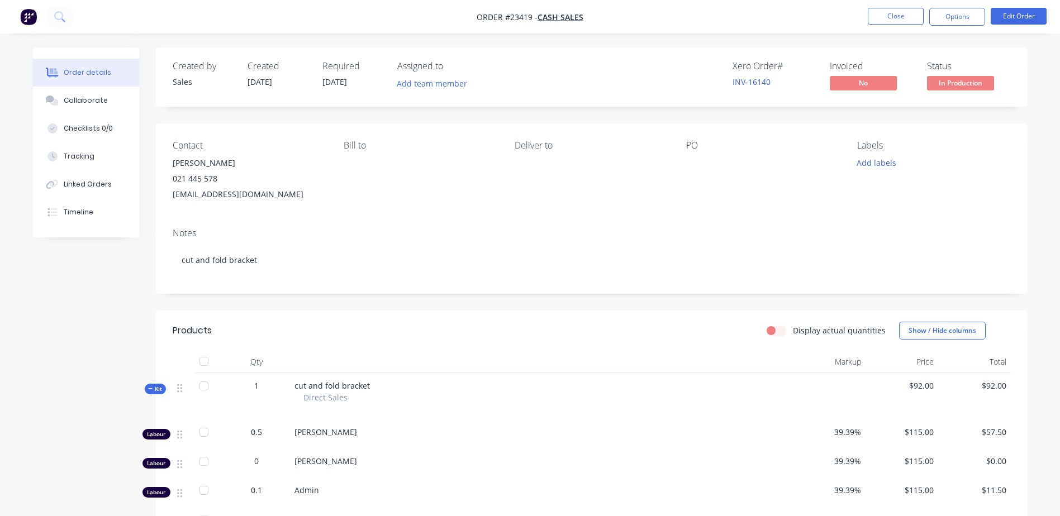
click at [893, 15] on button "Close" at bounding box center [896, 16] width 56 height 17
click at [1022, 13] on button "Edit Order" at bounding box center [1018, 16] width 56 height 17
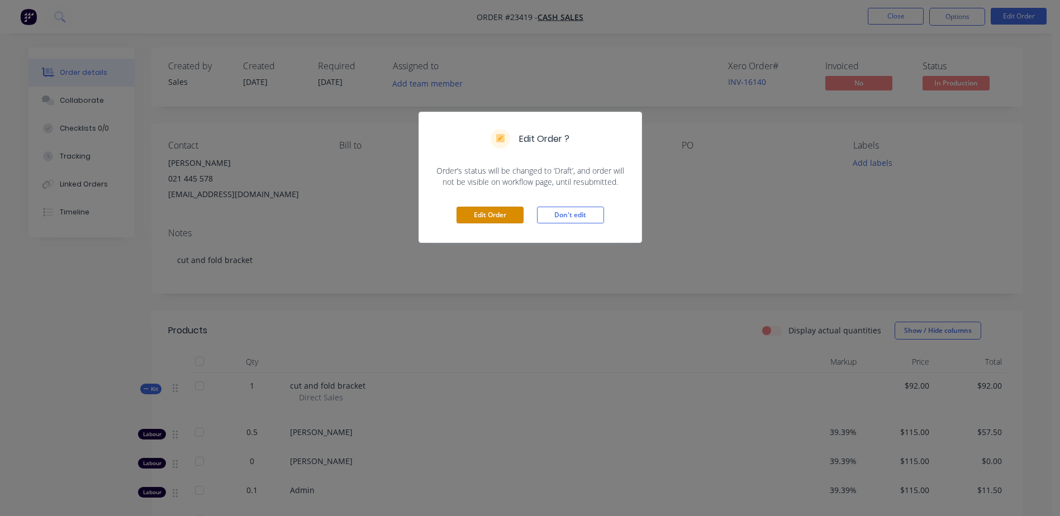
click at [478, 213] on button "Edit Order" at bounding box center [489, 215] width 67 height 17
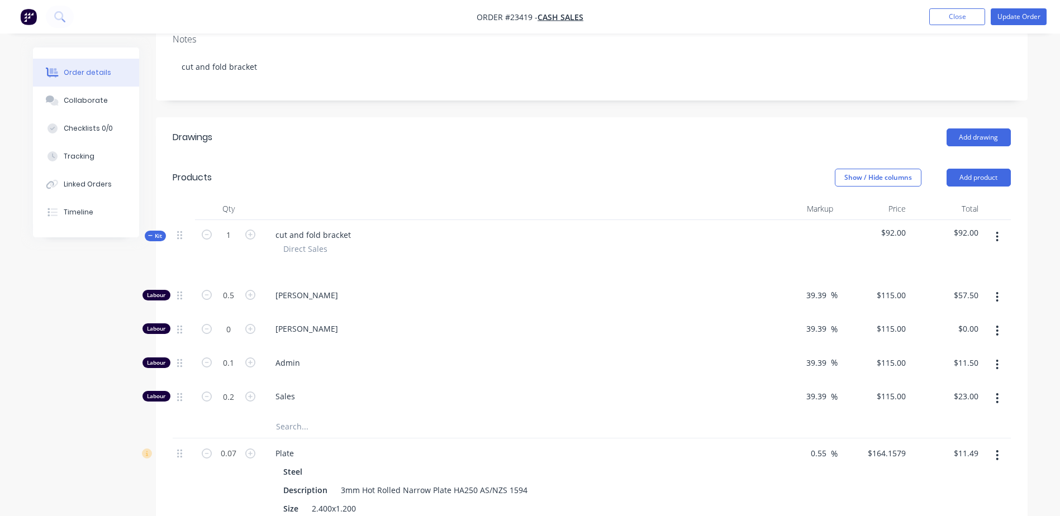
scroll to position [235, 0]
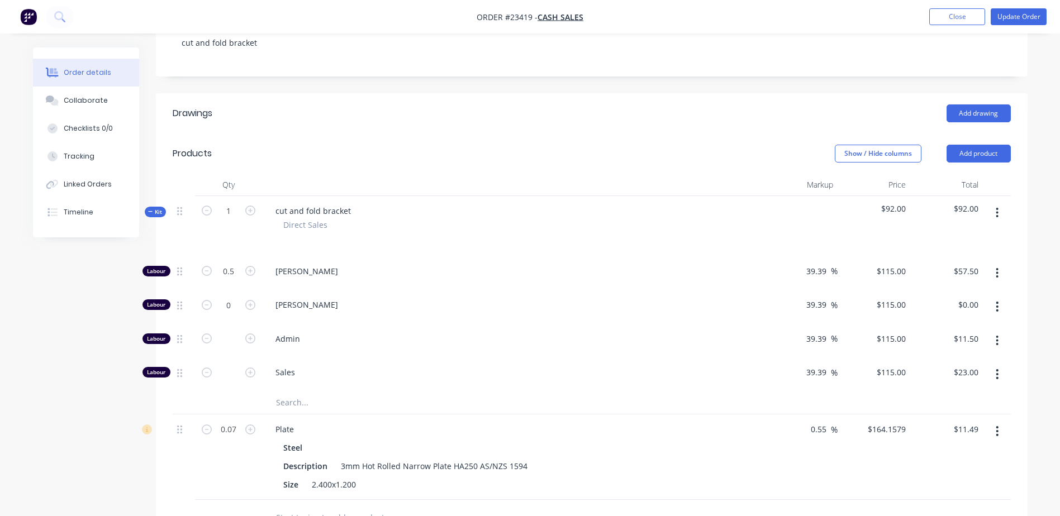
click at [423, 366] on span "Sales" at bounding box center [517, 372] width 485 height 12
click at [1028, 15] on button "Update Order" at bounding box center [1018, 16] width 56 height 17
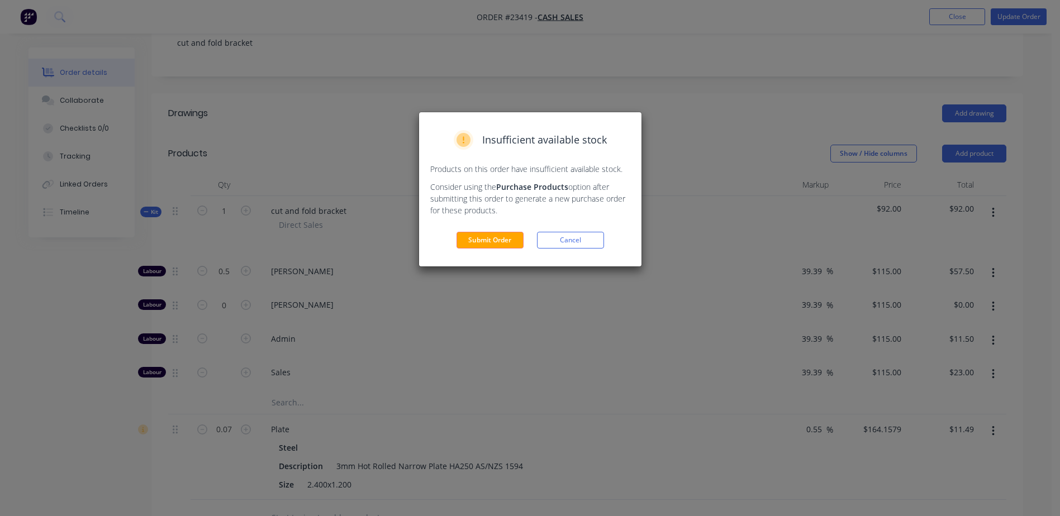
click at [486, 239] on button "Submit Order" at bounding box center [489, 240] width 67 height 17
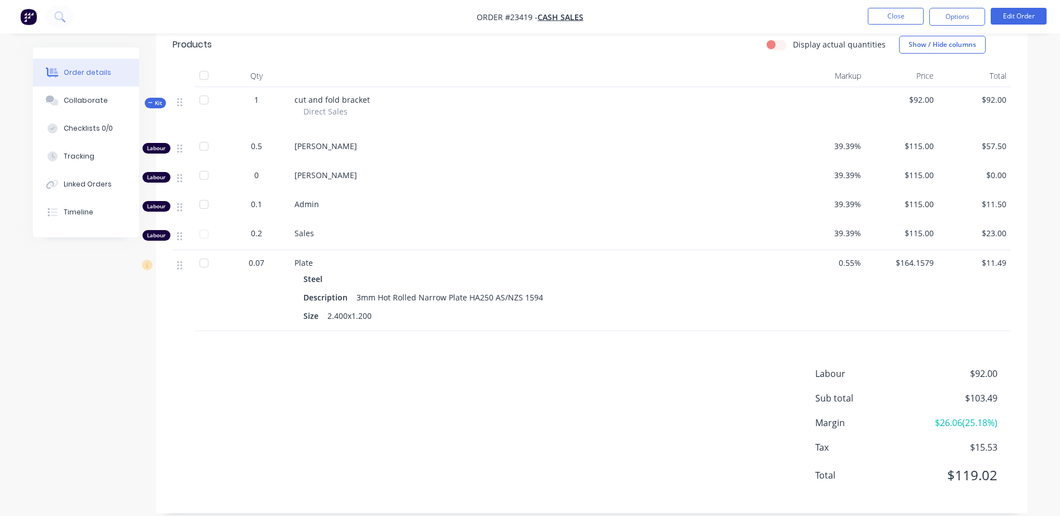
scroll to position [230, 0]
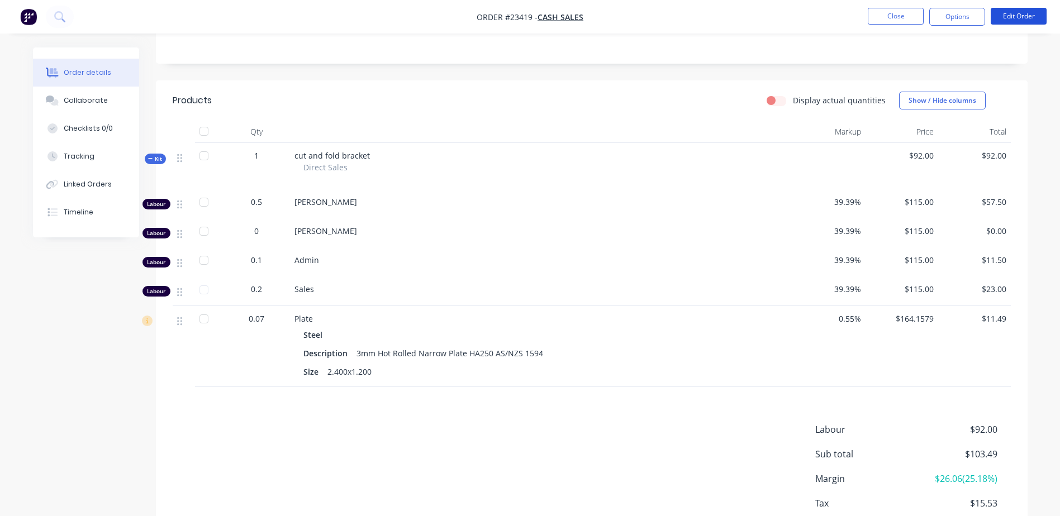
click at [1030, 12] on button "Edit Order" at bounding box center [1018, 16] width 56 height 17
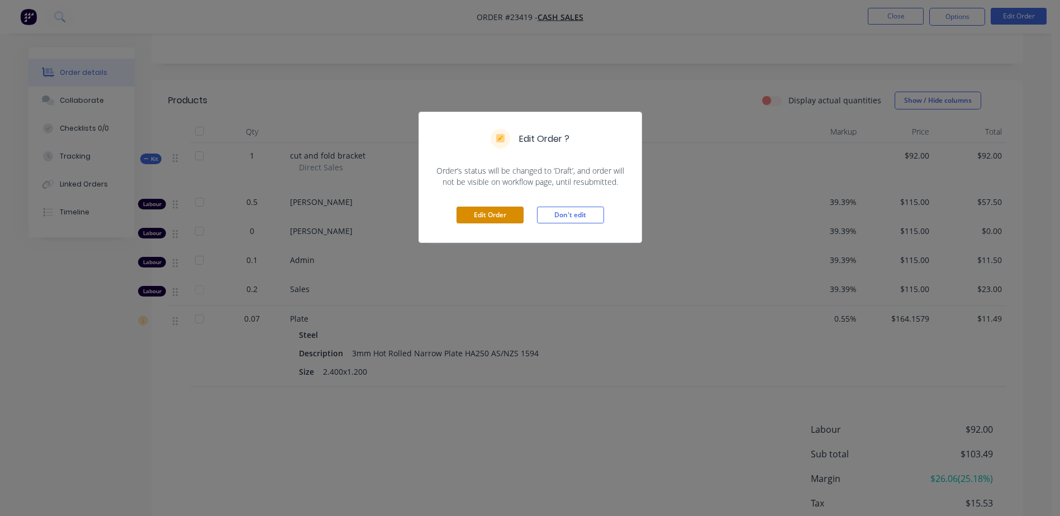
click at [496, 215] on button "Edit Order" at bounding box center [489, 215] width 67 height 17
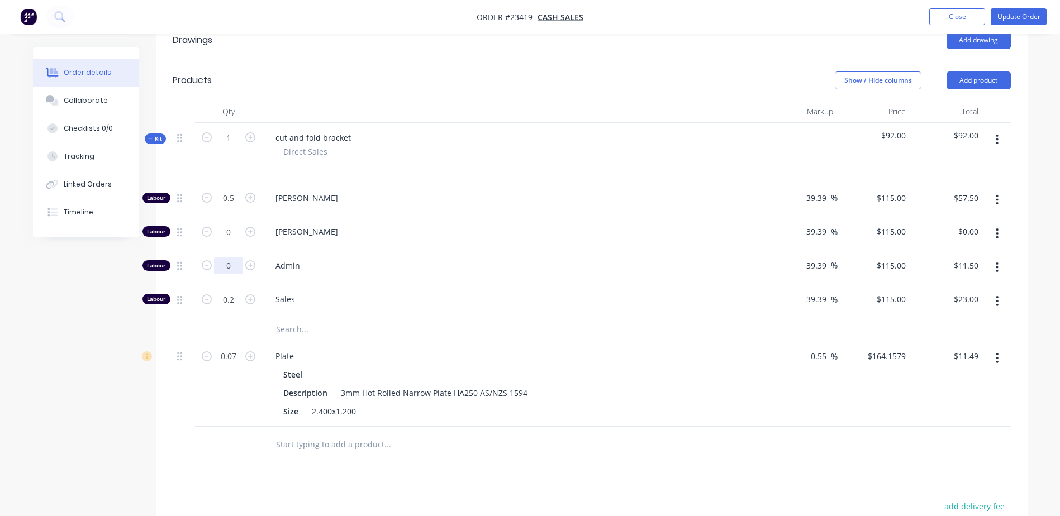
scroll to position [340, 0]
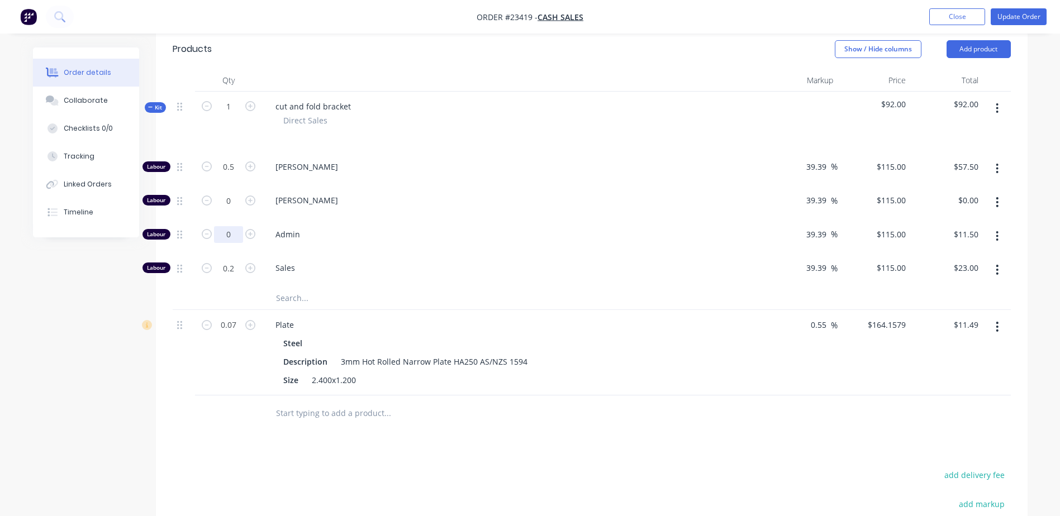
type input "0"
type input "$0.00"
type input "0"
type input "$0.00"
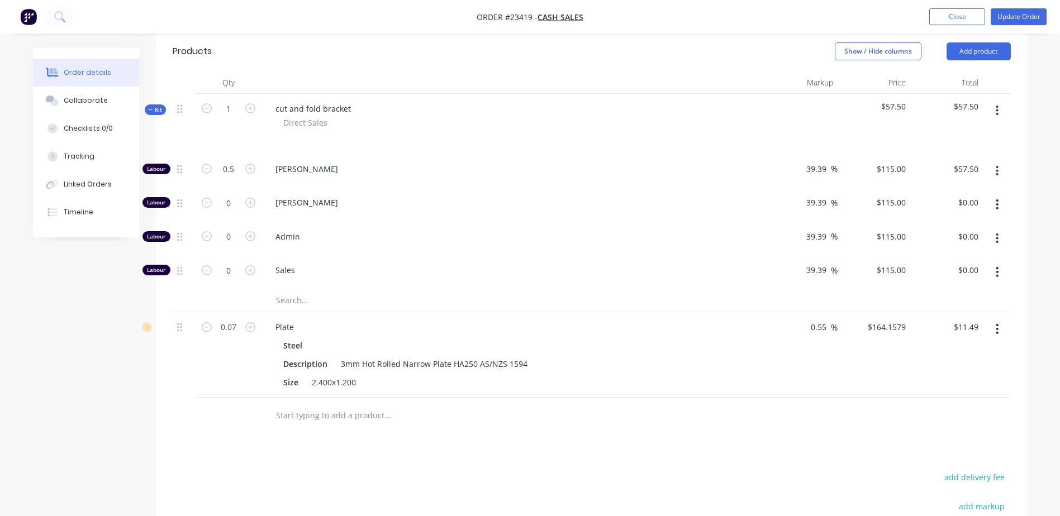
click at [999, 228] on button "button" at bounding box center [997, 238] width 26 height 20
click at [952, 304] on div "Delete" at bounding box center [957, 312] width 86 height 16
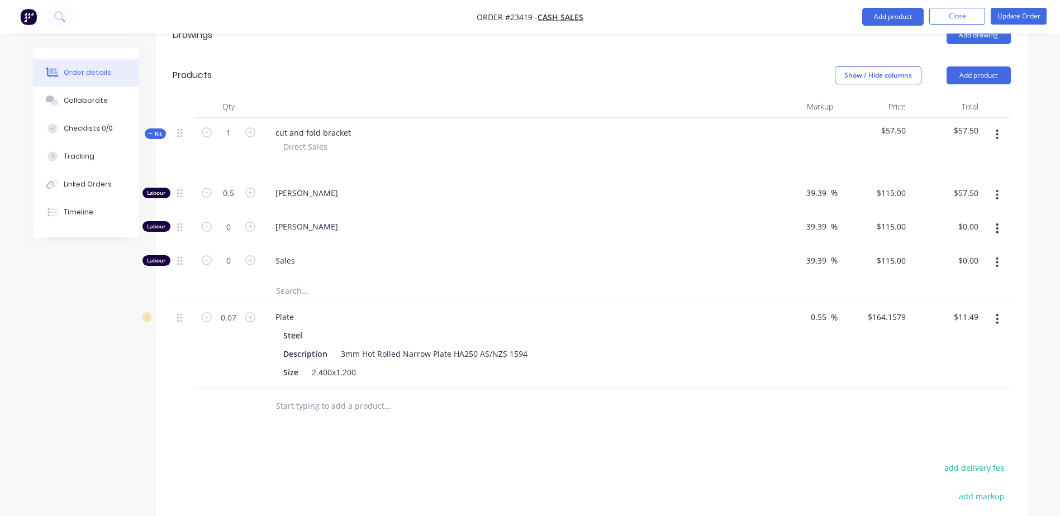
scroll to position [288, 0]
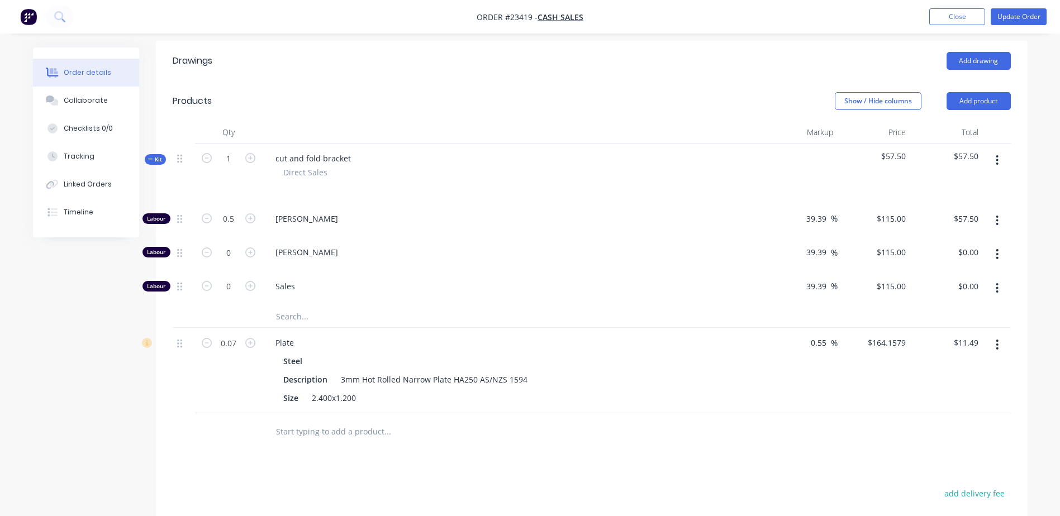
click at [956, 15] on button "Close" at bounding box center [957, 16] width 56 height 17
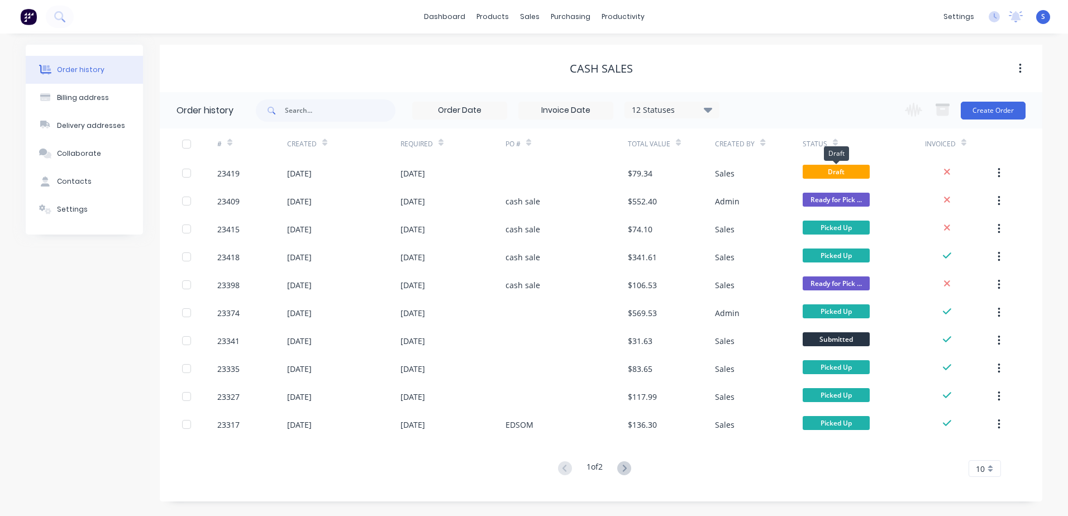
click at [845, 169] on span "Draft" at bounding box center [836, 172] width 67 height 14
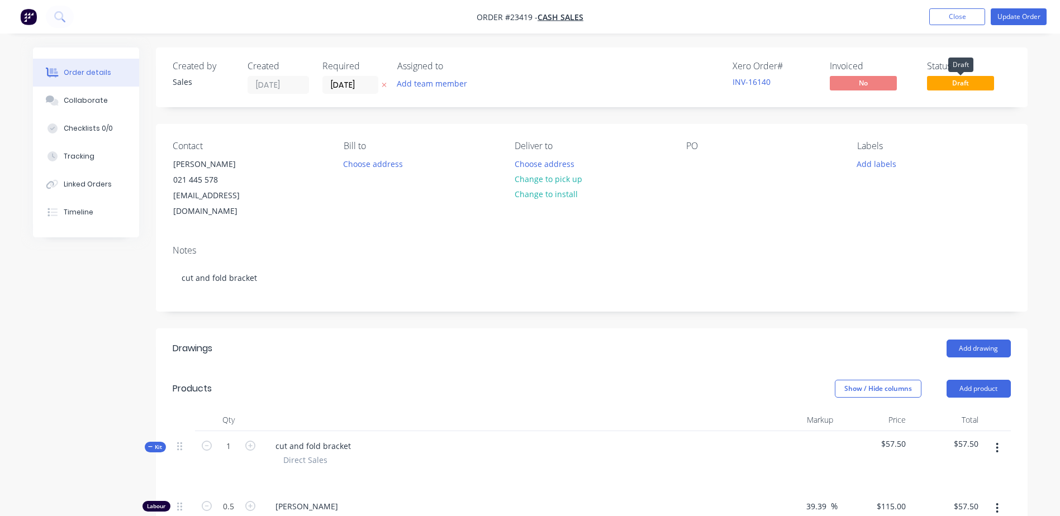
click at [960, 84] on span "Draft" at bounding box center [960, 83] width 67 height 14
click at [959, 86] on span "Draft" at bounding box center [960, 83] width 67 height 14
click at [933, 81] on span "Draft" at bounding box center [960, 83] width 67 height 14
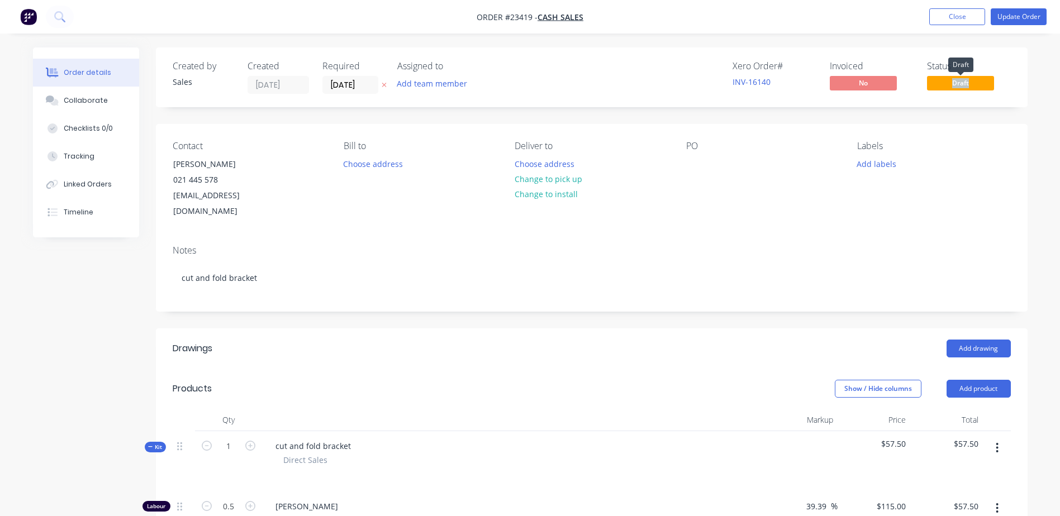
click at [933, 81] on span "Draft" at bounding box center [960, 83] width 67 height 14
drag, startPoint x: 933, startPoint y: 81, endPoint x: 980, endPoint y: 155, distance: 87.6
click at [980, 155] on div "Labels Add labels" at bounding box center [933, 180] width 153 height 79
click at [1023, 16] on button "Update Order" at bounding box center [1018, 16] width 56 height 17
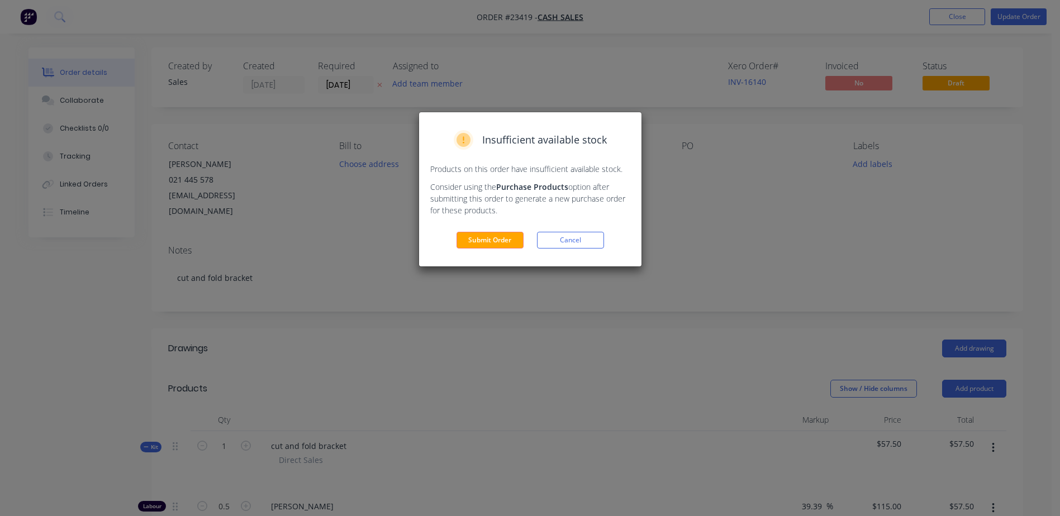
click at [498, 240] on button "Submit Order" at bounding box center [489, 240] width 67 height 17
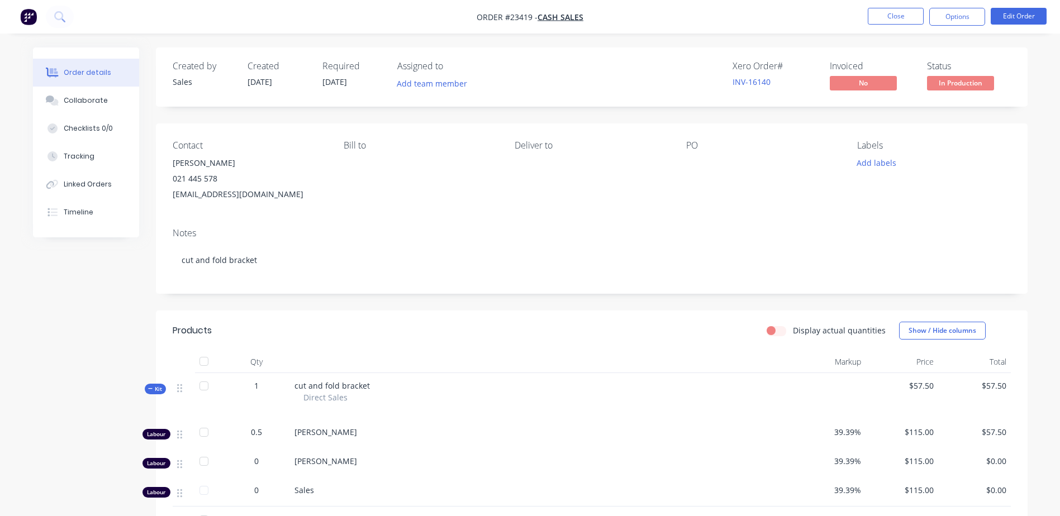
click at [884, 17] on button "Close" at bounding box center [896, 16] width 56 height 17
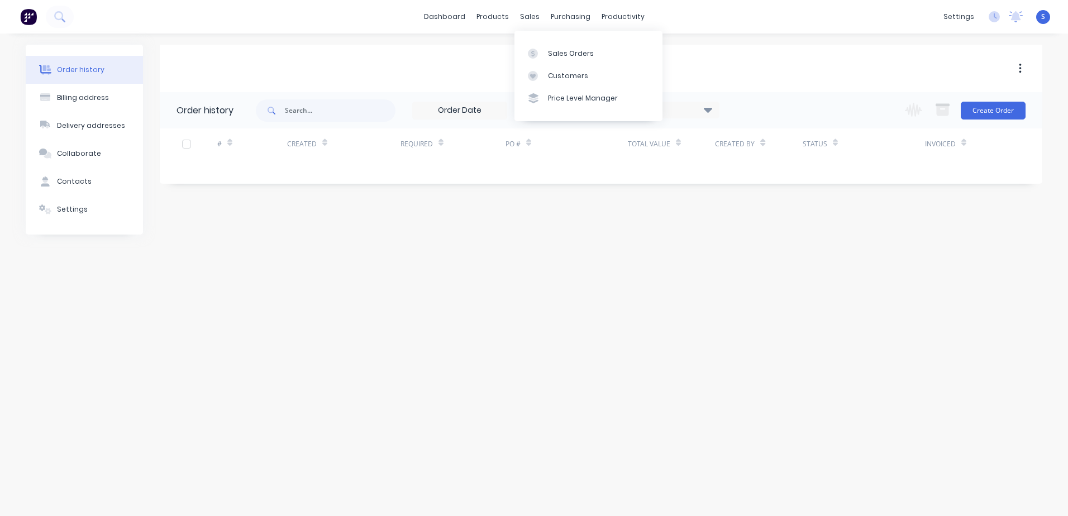
click at [544, 55] on div at bounding box center [536, 54] width 17 height 10
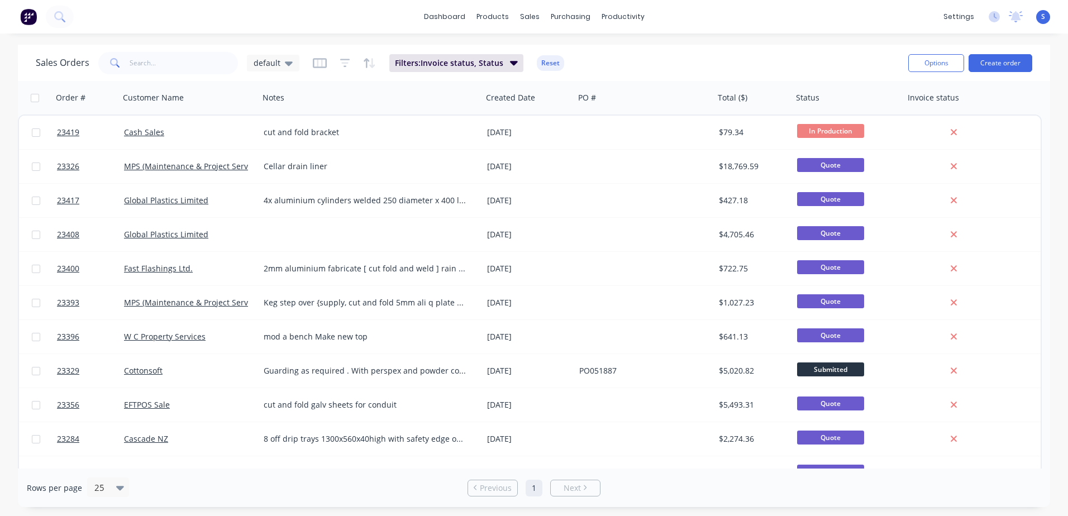
click at [991, 60] on button "Create order" at bounding box center [1001, 63] width 64 height 18
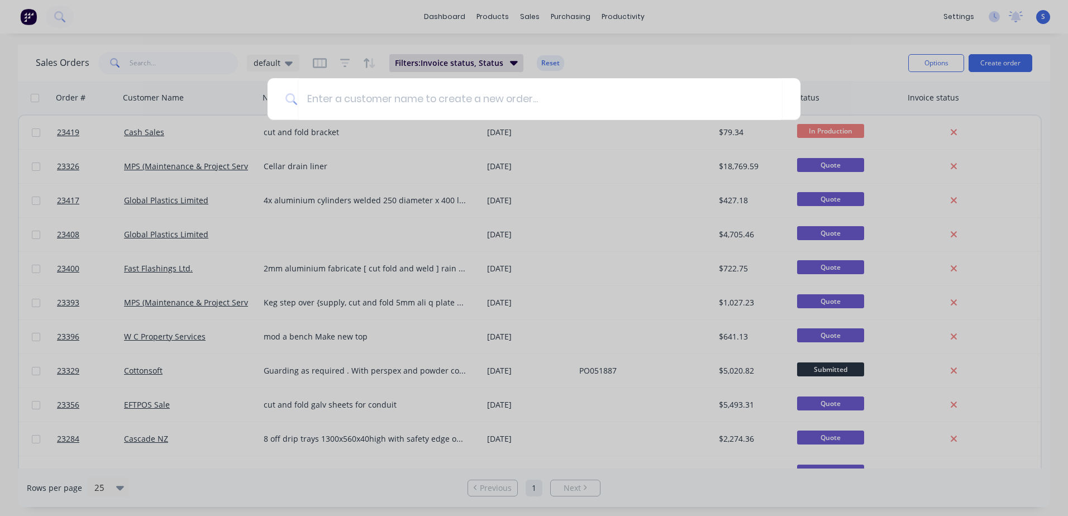
click at [314, 99] on input at bounding box center [540, 99] width 485 height 42
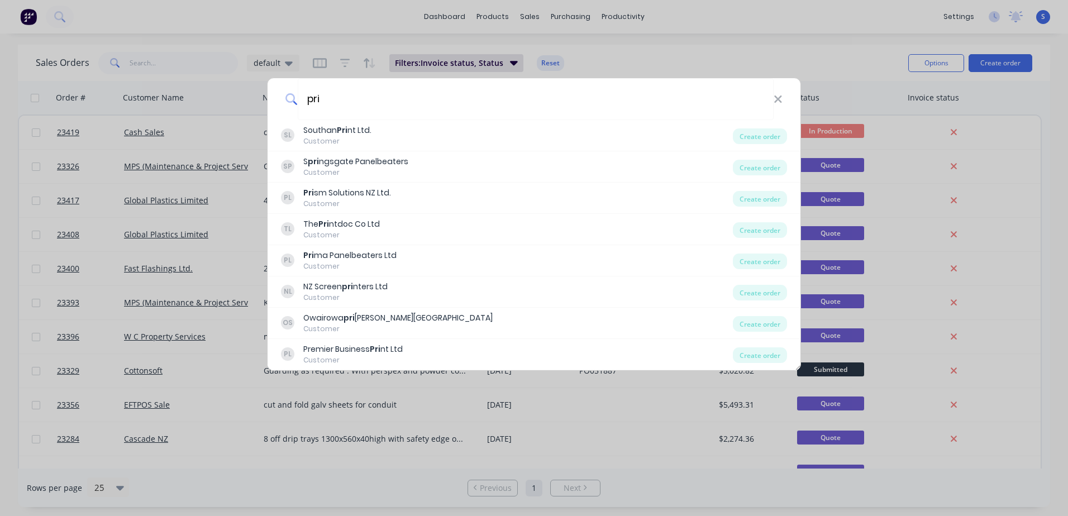
type input "pri"
click at [340, 196] on div "Pri sm Solutions NZ Ltd." at bounding box center [347, 193] width 88 height 12
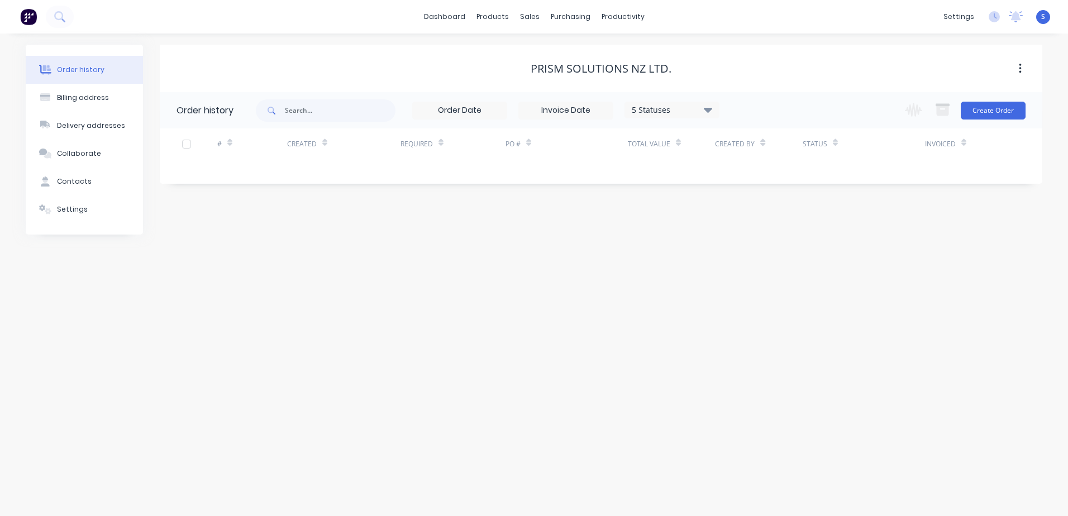
click at [994, 111] on button "Create Order" at bounding box center [993, 111] width 65 height 18
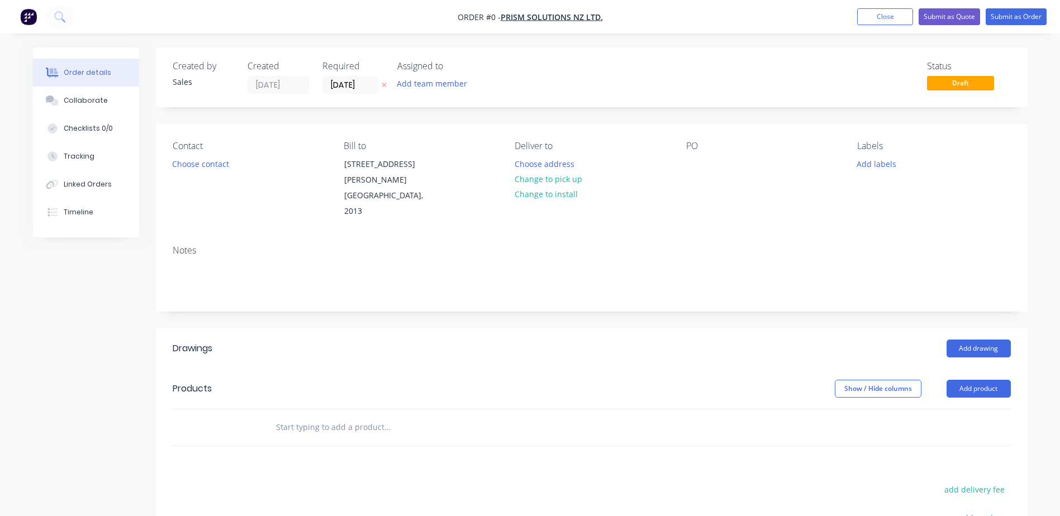
click at [183, 161] on button "Choose contact" at bounding box center [200, 163] width 69 height 15
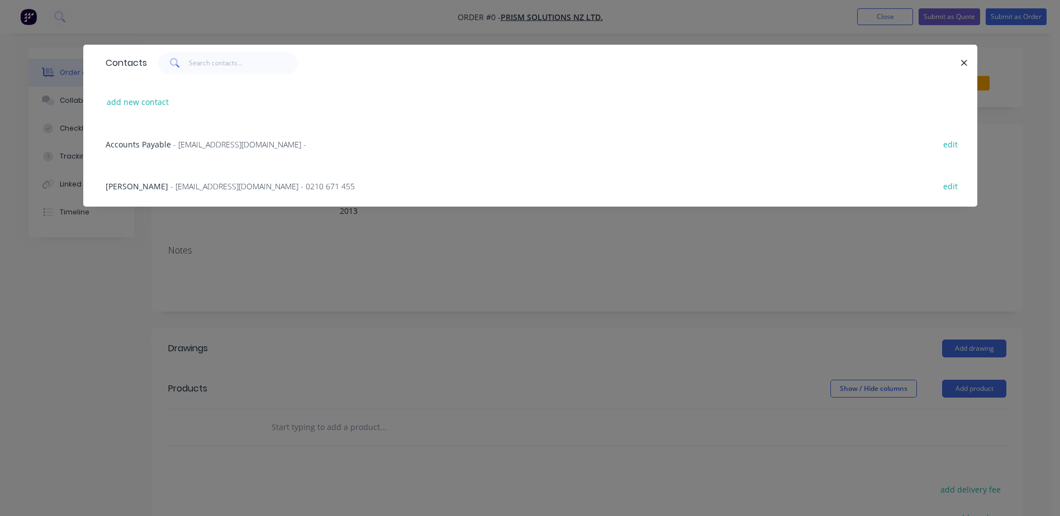
click at [188, 188] on span "- [EMAIL_ADDRESS][DOMAIN_NAME] - 0210 671 455" at bounding box center [262, 186] width 184 height 11
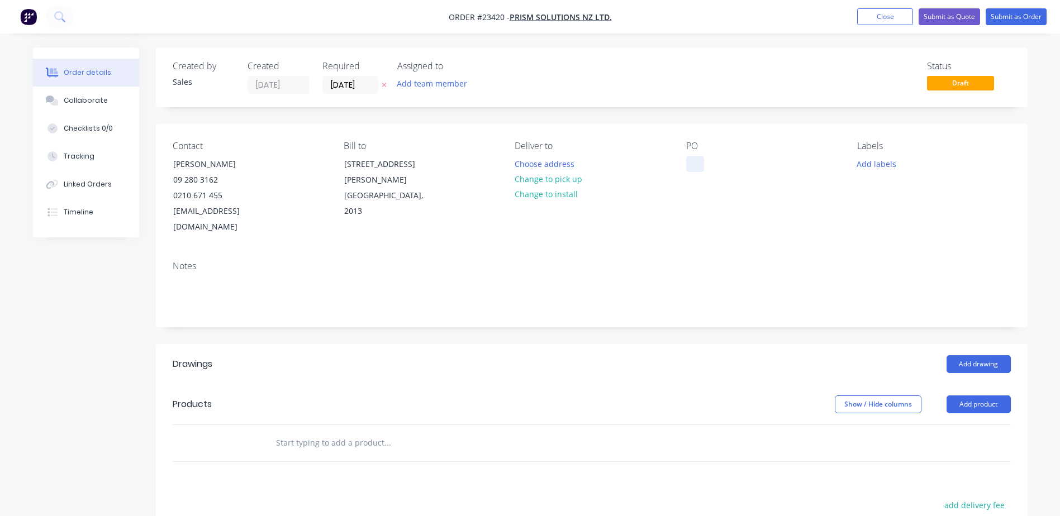
click at [692, 166] on div at bounding box center [695, 164] width 18 height 16
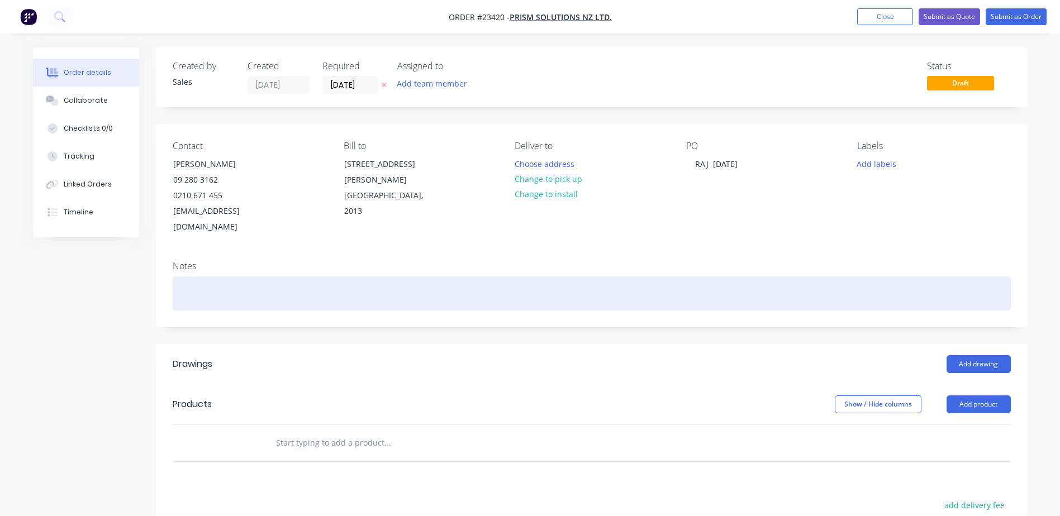
click at [182, 277] on div at bounding box center [592, 294] width 838 height 34
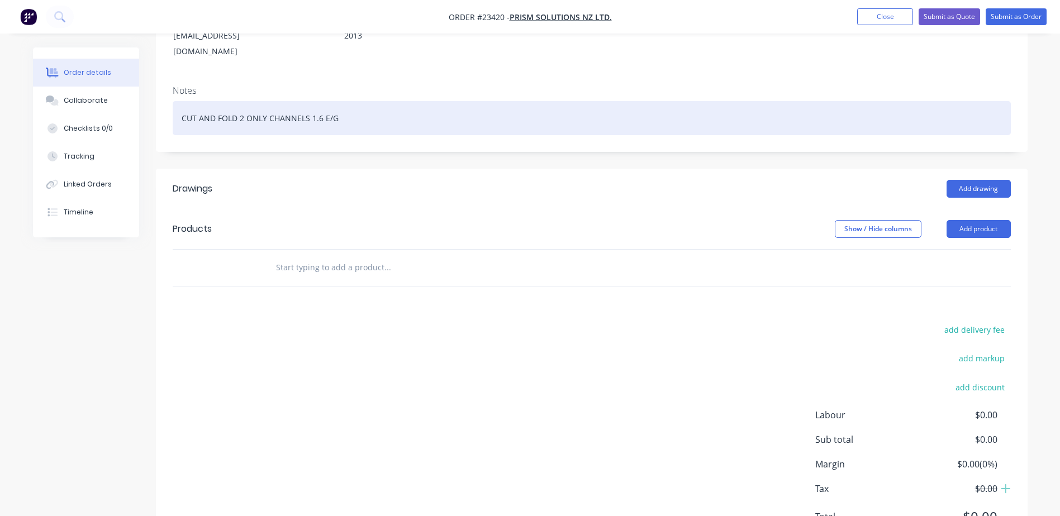
scroll to position [176, 0]
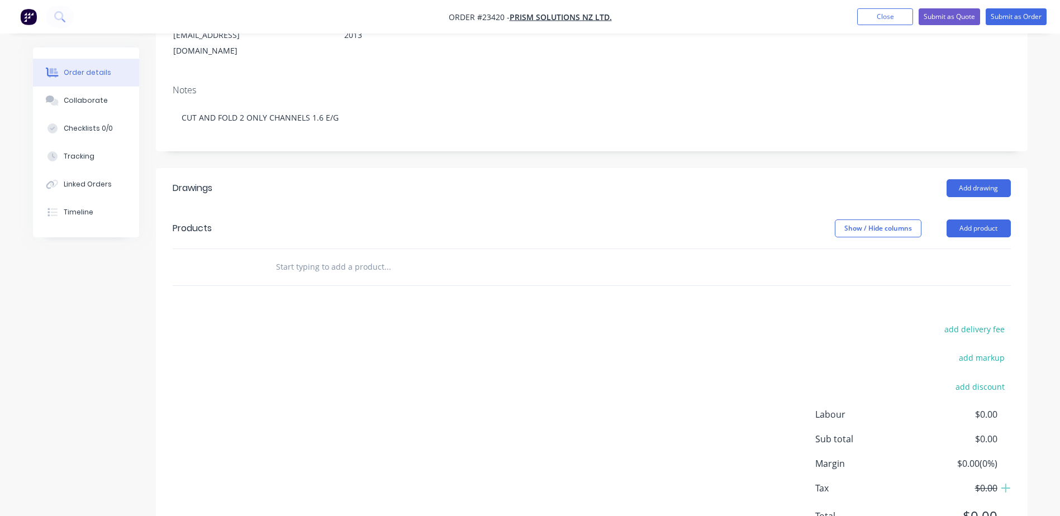
click at [965, 220] on button "Add product" at bounding box center [978, 229] width 64 height 18
click at [971, 249] on div "Product catalogue" at bounding box center [957, 257] width 86 height 16
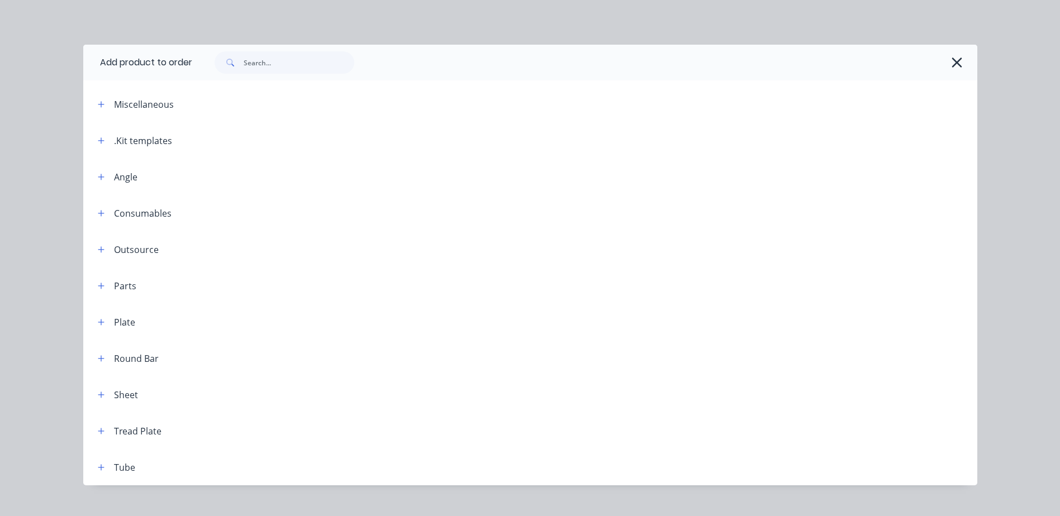
click at [98, 139] on icon "button" at bounding box center [101, 140] width 6 height 6
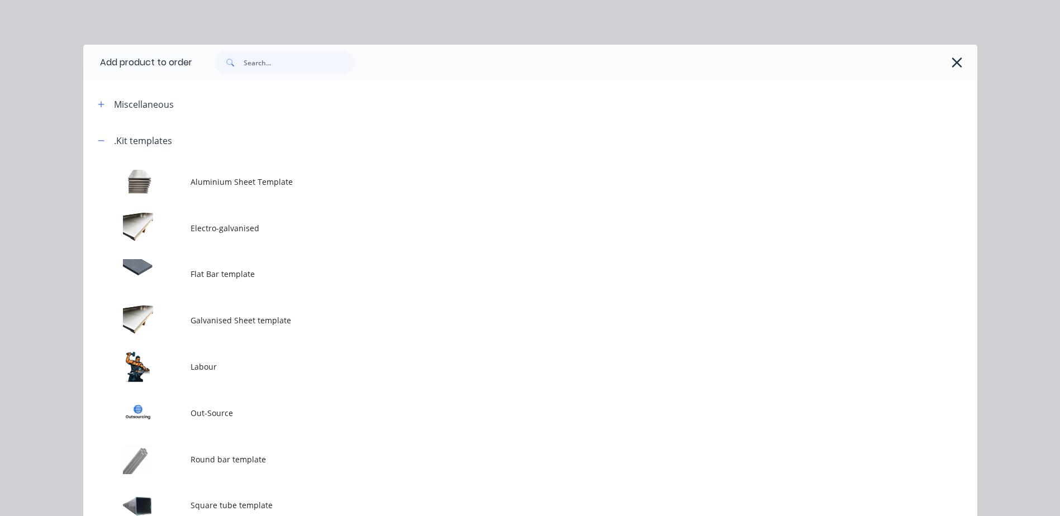
click at [168, 363] on td at bounding box center [136, 367] width 107 height 46
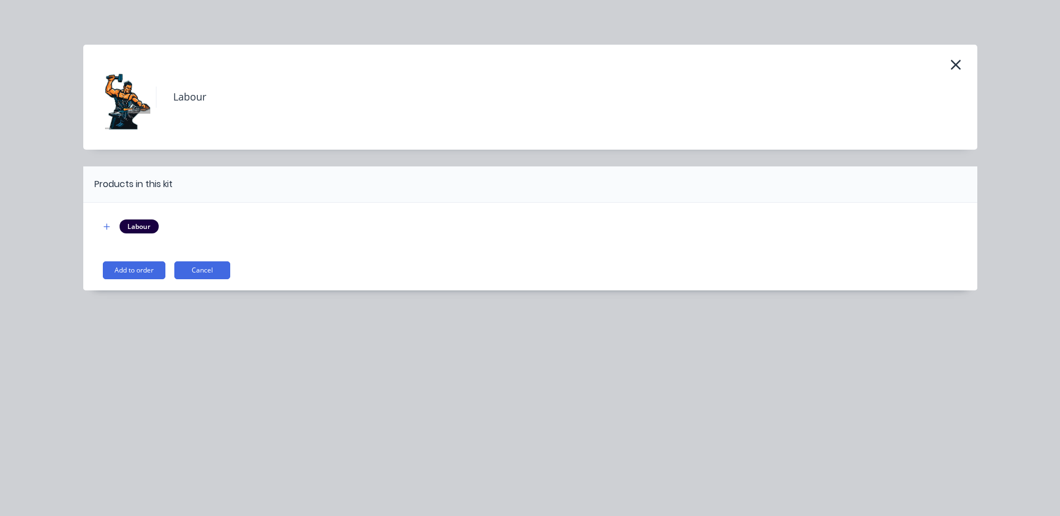
click at [139, 271] on button "Add to order" at bounding box center [134, 270] width 63 height 18
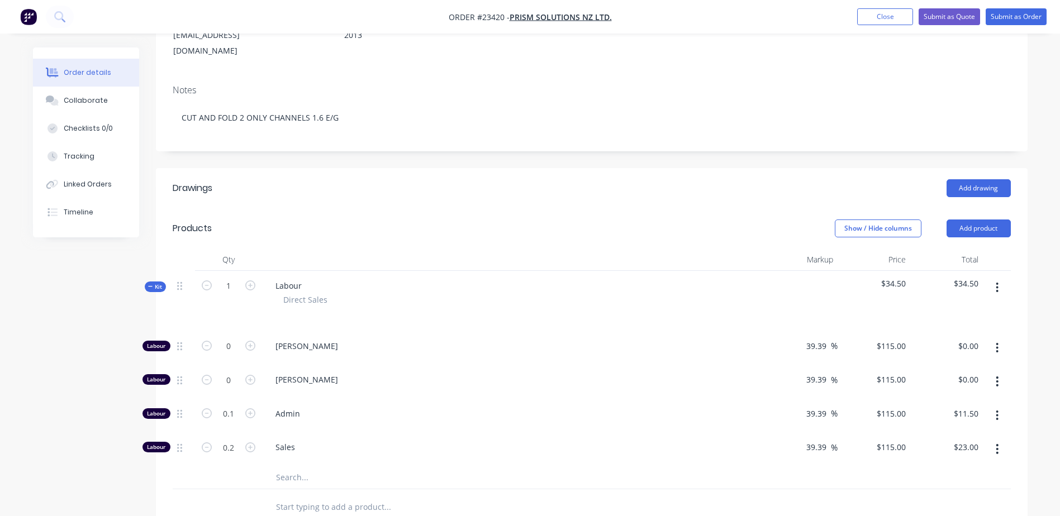
click at [251, 341] on icon "button" at bounding box center [250, 346] width 10 height 10
type input "1"
type input "$115.00"
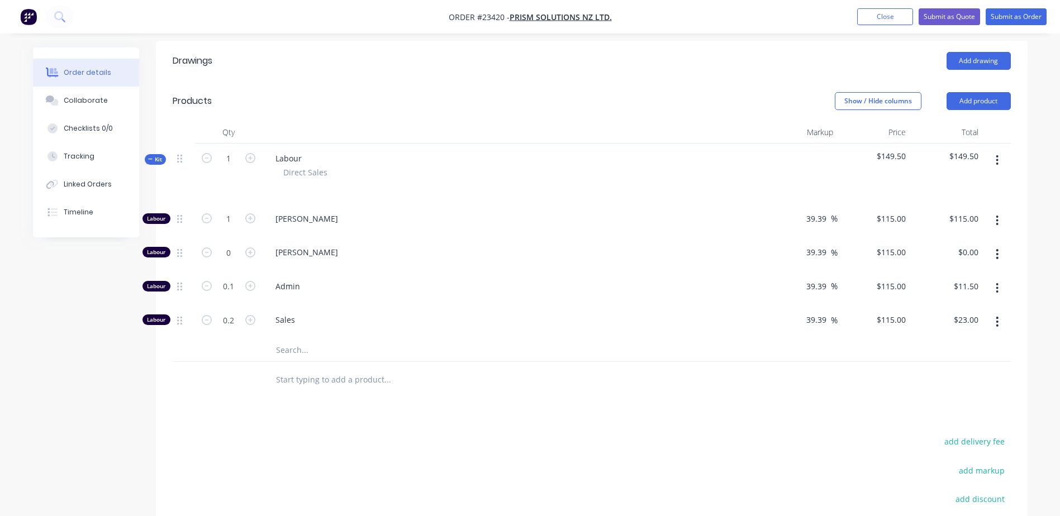
scroll to position [308, 0]
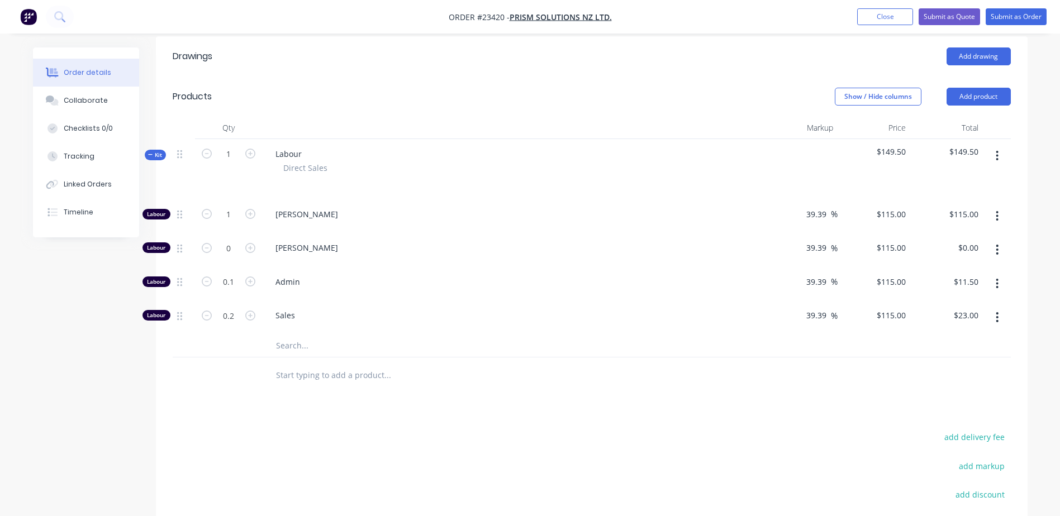
click at [298, 364] on input "text" at bounding box center [386, 375] width 223 height 22
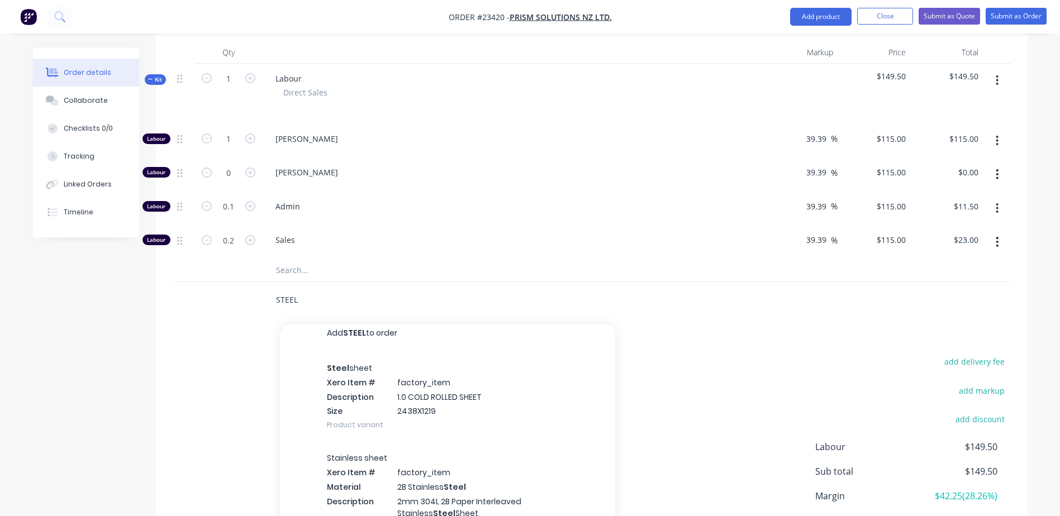
scroll to position [9, 0]
type input "STEEL"
click at [997, 203] on icon "button" at bounding box center [997, 208] width 2 height 10
click at [977, 274] on div "Delete" at bounding box center [957, 282] width 86 height 16
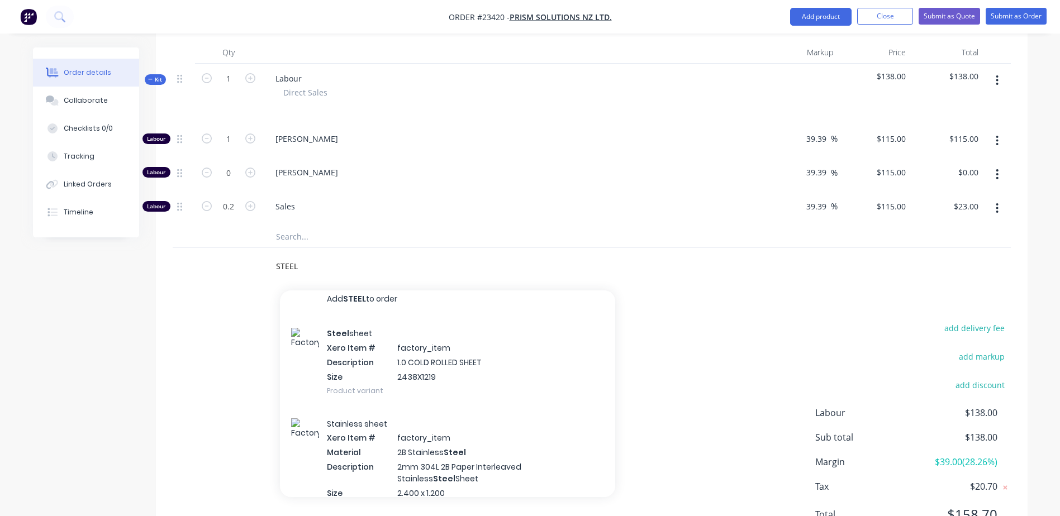
click at [997, 203] on icon "button" at bounding box center [997, 208] width 2 height 10
click at [970, 274] on div "Delete" at bounding box center [957, 282] width 86 height 16
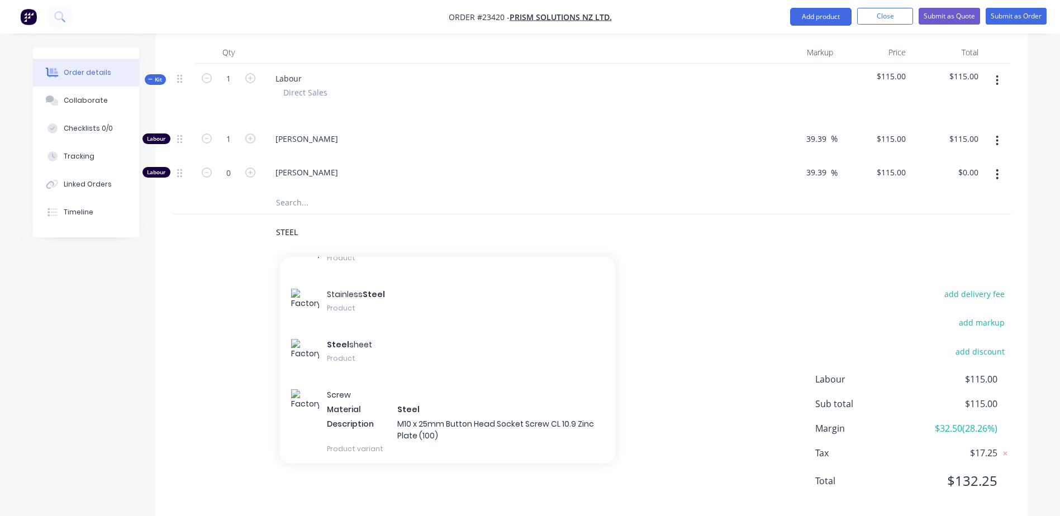
scroll to position [9201, 0]
click at [339, 335] on div "Steel sheet Product" at bounding box center [447, 350] width 335 height 50
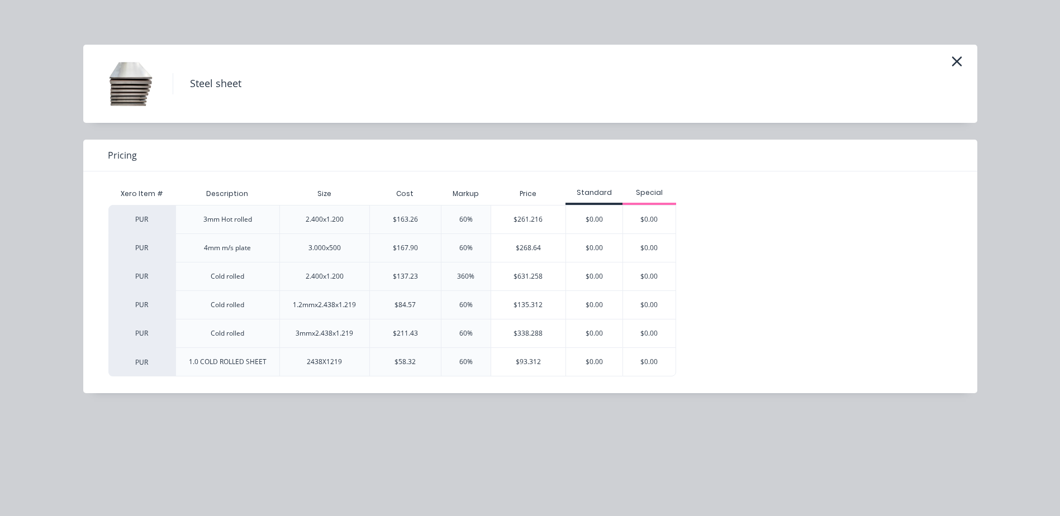
scroll to position [361, 0]
click at [957, 64] on icon "button" at bounding box center [957, 62] width 12 height 16
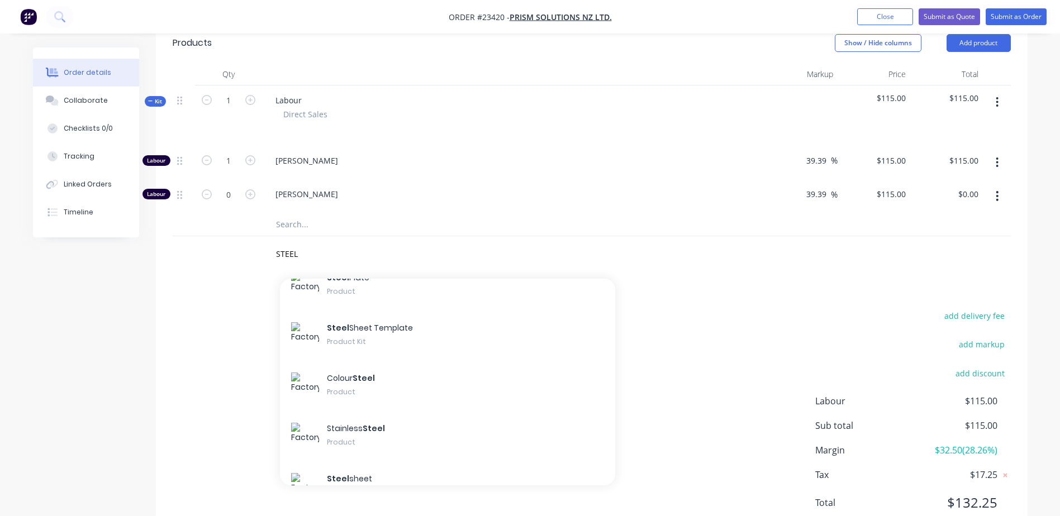
scroll to position [9075, 0]
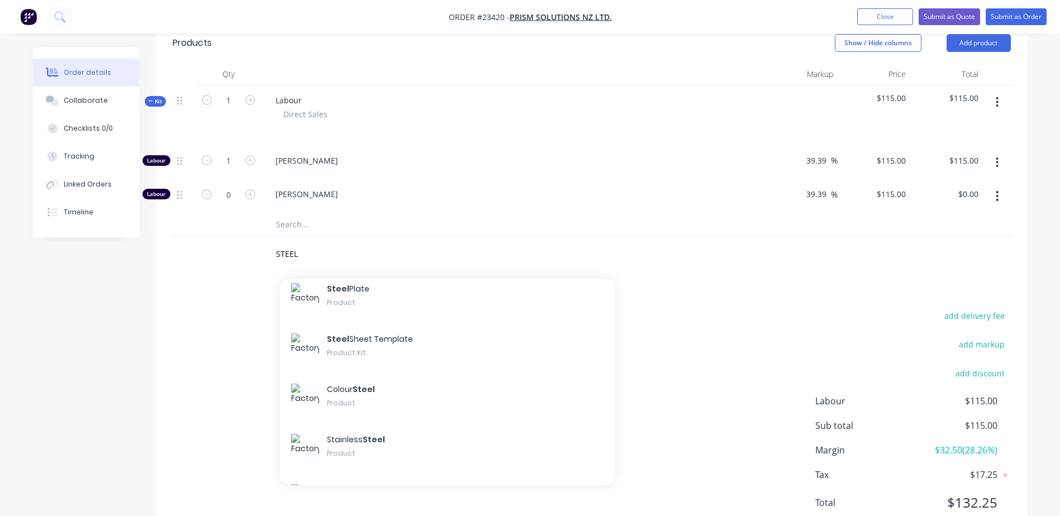
click at [353, 325] on div "Steel Sheet Template Product Kit" at bounding box center [447, 347] width 335 height 50
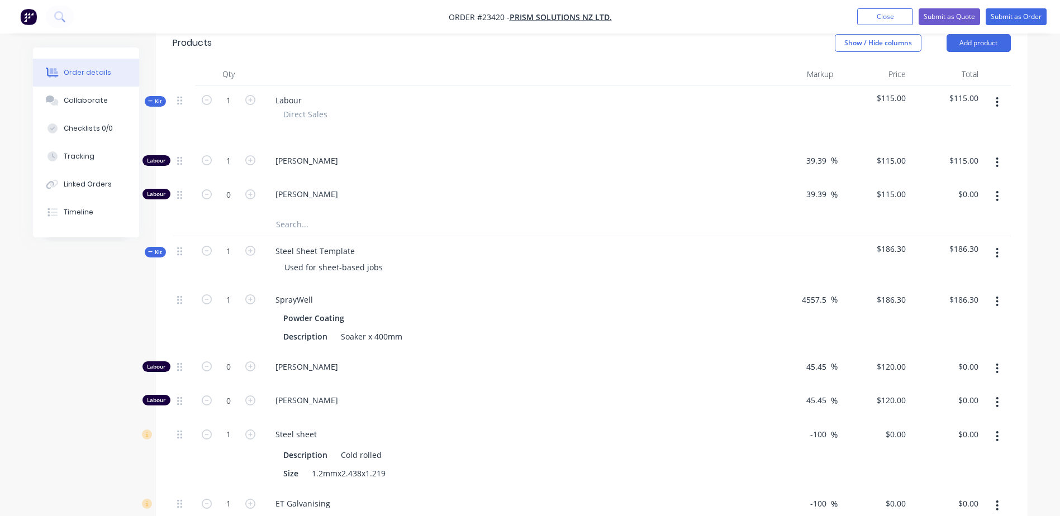
click at [998, 295] on icon "button" at bounding box center [996, 301] width 3 height 12
click at [963, 368] on div "Delete" at bounding box center [957, 376] width 86 height 16
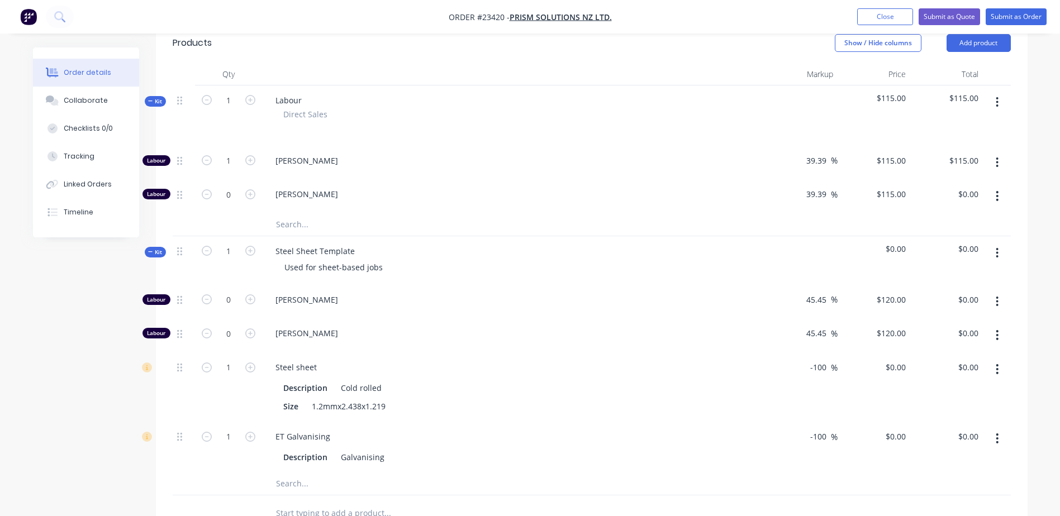
click at [996, 295] on icon "button" at bounding box center [996, 301] width 3 height 12
click at [956, 368] on div "Delete" at bounding box center [957, 376] width 86 height 16
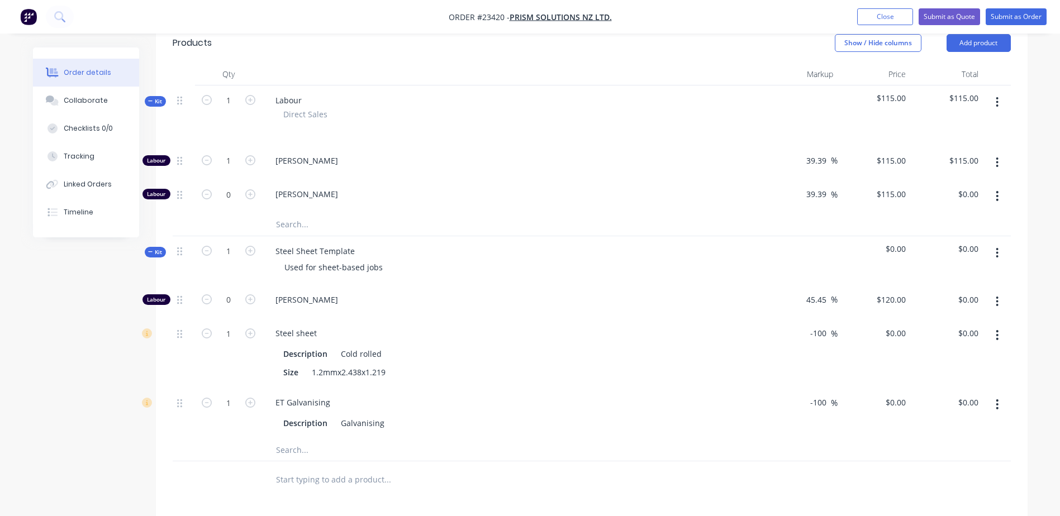
click at [997, 297] on icon "button" at bounding box center [997, 302] width 2 height 10
click at [996, 293] on button "button" at bounding box center [997, 302] width 26 height 20
click at [997, 295] on icon "button" at bounding box center [996, 301] width 3 height 12
click at [954, 368] on div "Delete" at bounding box center [957, 376] width 86 height 16
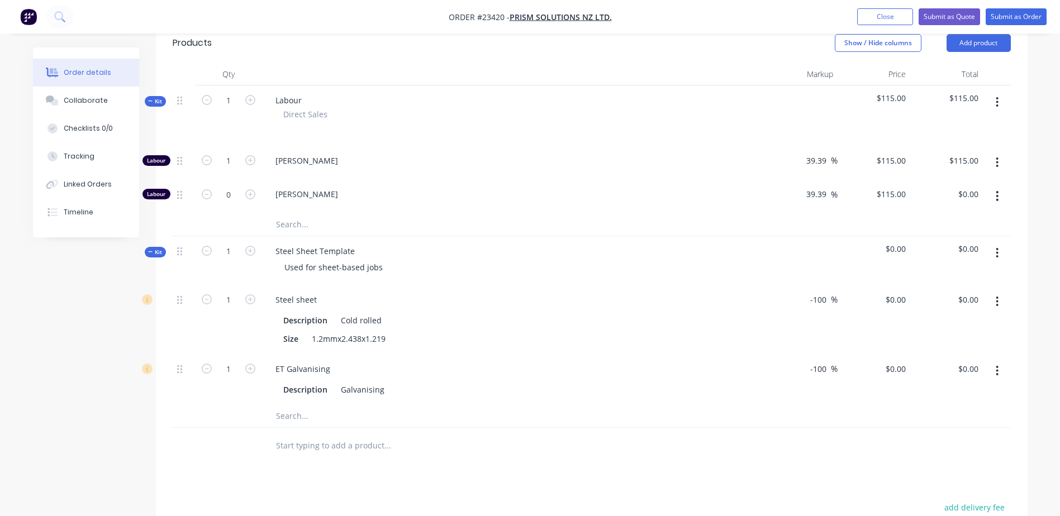
click at [998, 295] on icon "button" at bounding box center [996, 301] width 3 height 12
click at [976, 368] on div "Delete" at bounding box center [957, 376] width 86 height 16
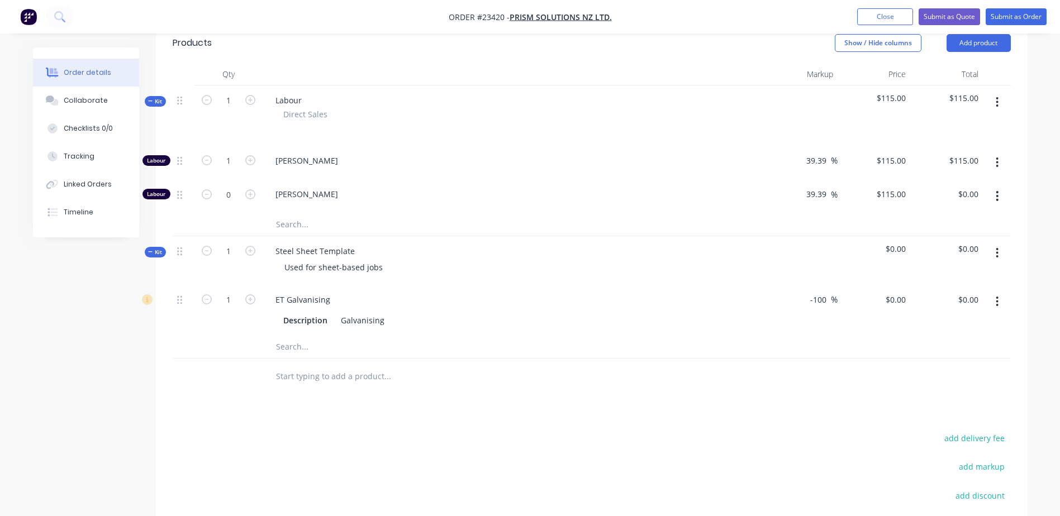
click at [996, 248] on icon "button" at bounding box center [997, 253] width 2 height 10
click at [964, 341] on div "Delete" at bounding box center [957, 349] width 86 height 16
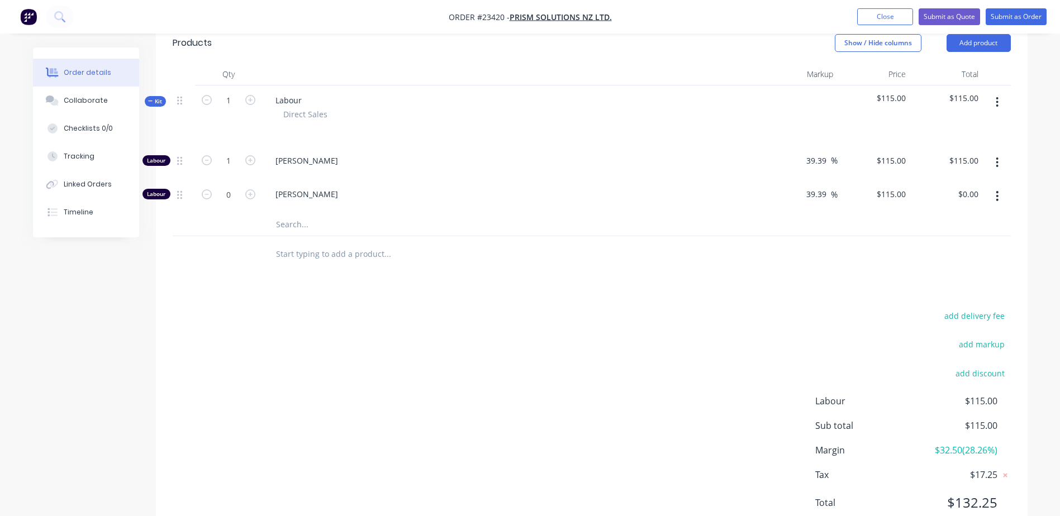
click at [327, 243] on input "text" at bounding box center [386, 254] width 223 height 22
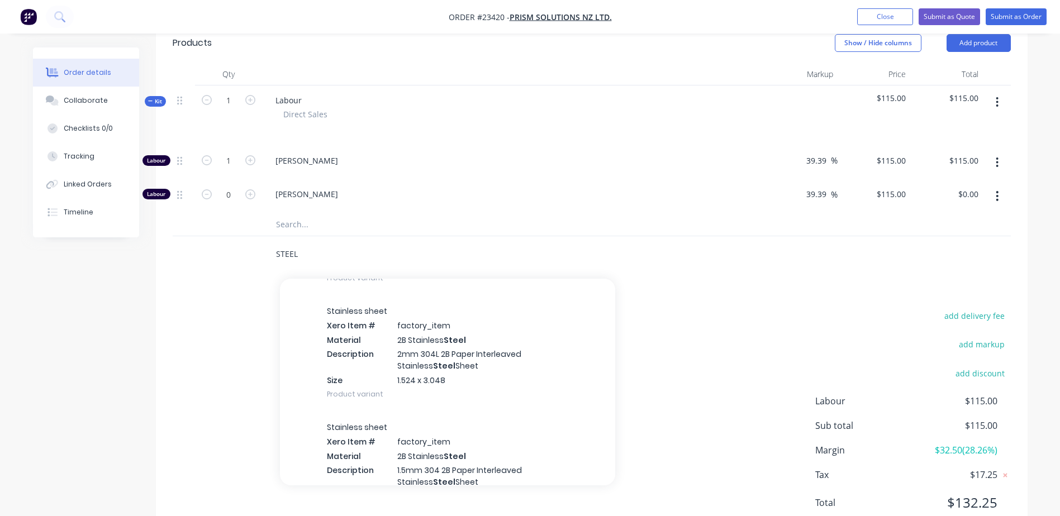
scroll to position [554, 0]
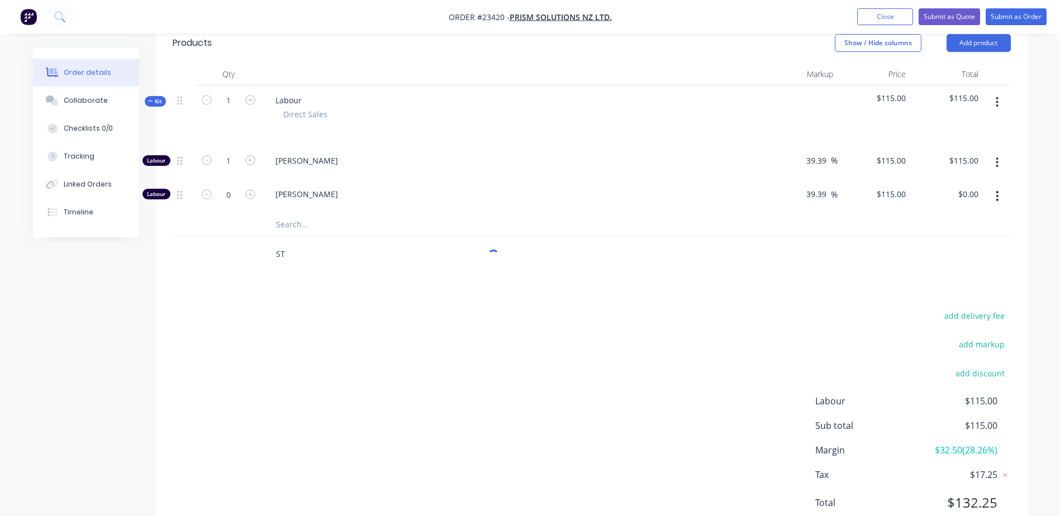
type input "S"
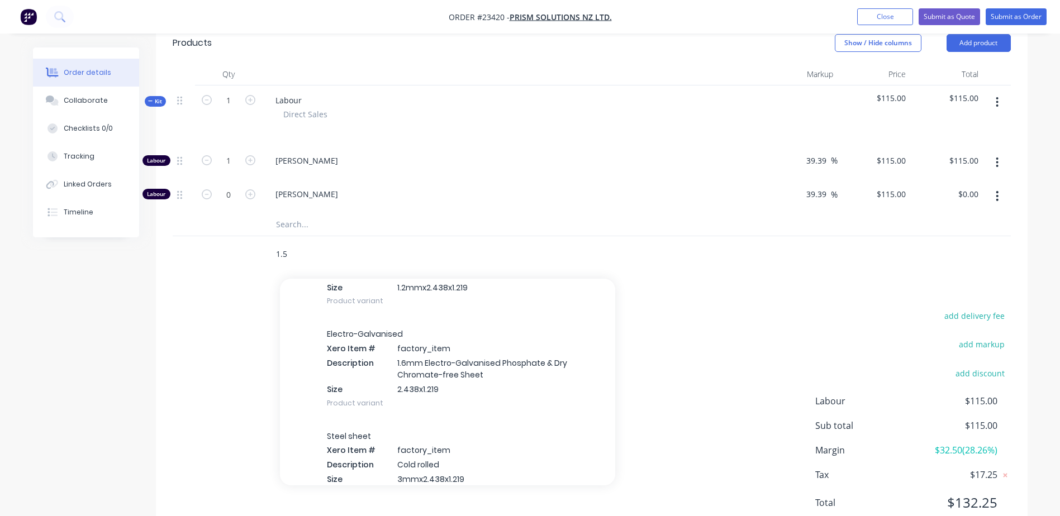
scroll to position [5833, 0]
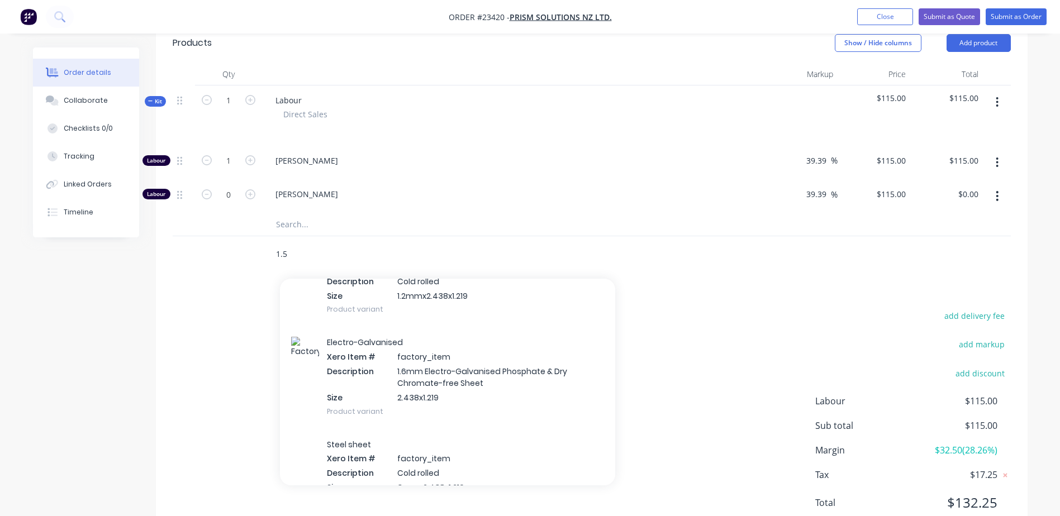
type input "1.5"
click at [428, 368] on div "Electro-Galvanised Xero Item # factory_item Description 1.6mm Electro-Galvanise…" at bounding box center [447, 377] width 335 height 102
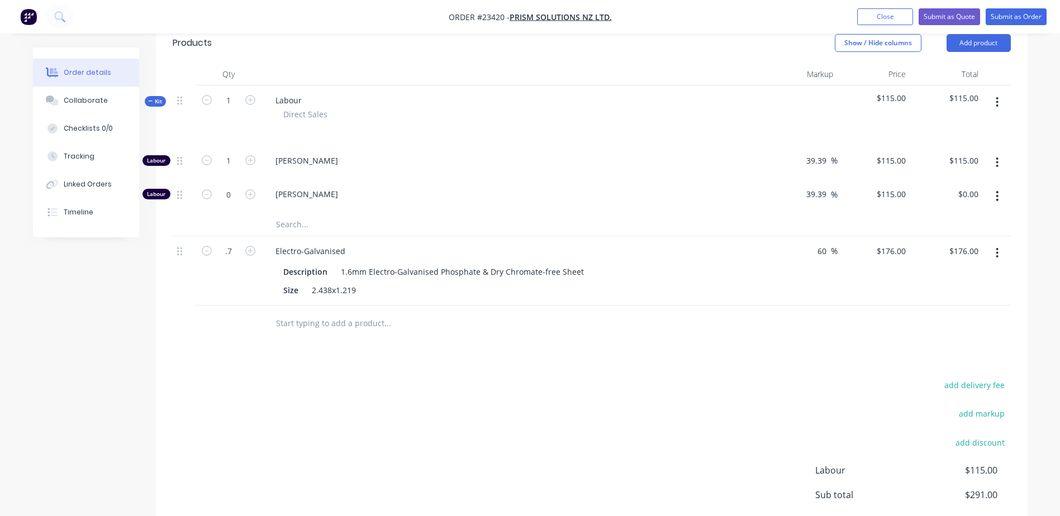
type input "0.7"
type input "$123.20"
click at [506, 243] on div "Electro-Galvanised" at bounding box center [513, 251] width 494 height 16
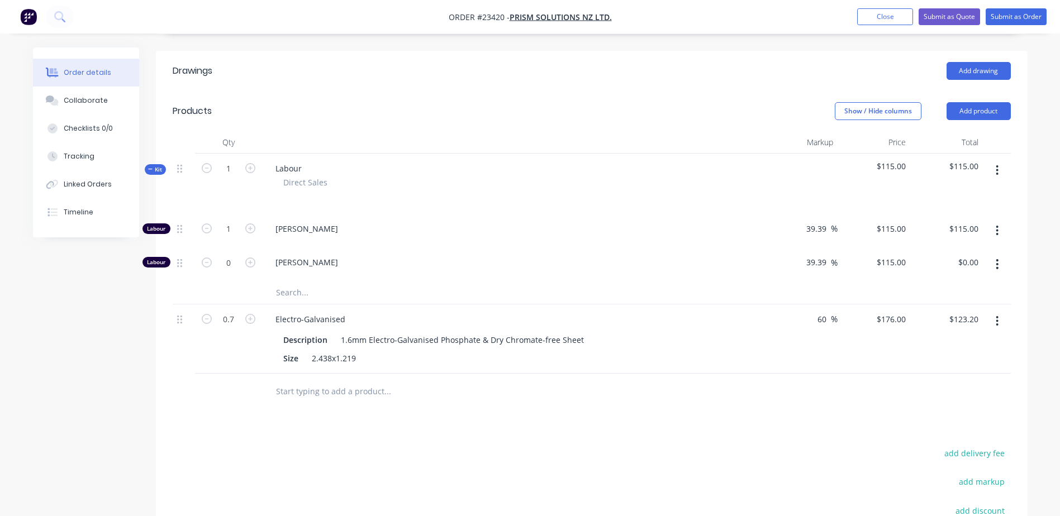
scroll to position [292, 0]
click at [1017, 12] on button "Submit as Order" at bounding box center [1015, 16] width 61 height 17
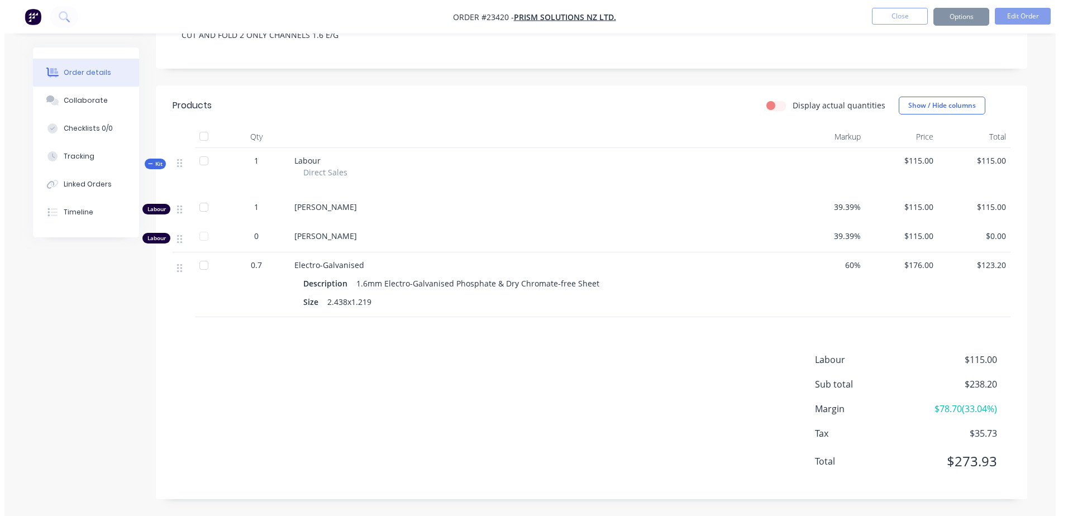
scroll to position [0, 0]
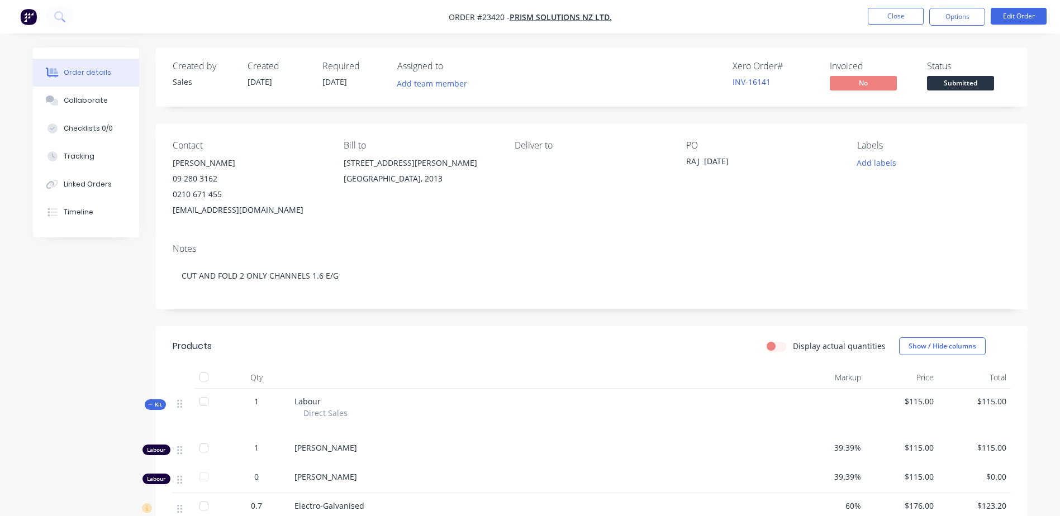
click at [957, 13] on button "Options" at bounding box center [957, 17] width 56 height 18
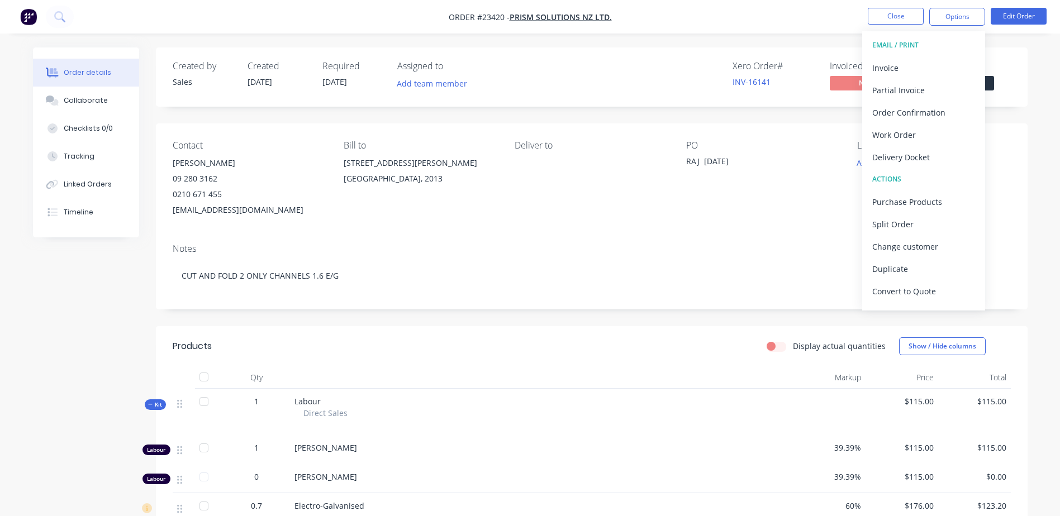
click at [937, 129] on div "Work Order" at bounding box center [923, 135] width 103 height 16
click at [938, 108] on div "Without pricing" at bounding box center [923, 112] width 103 height 16
click at [890, 13] on button "Close" at bounding box center [896, 16] width 56 height 17
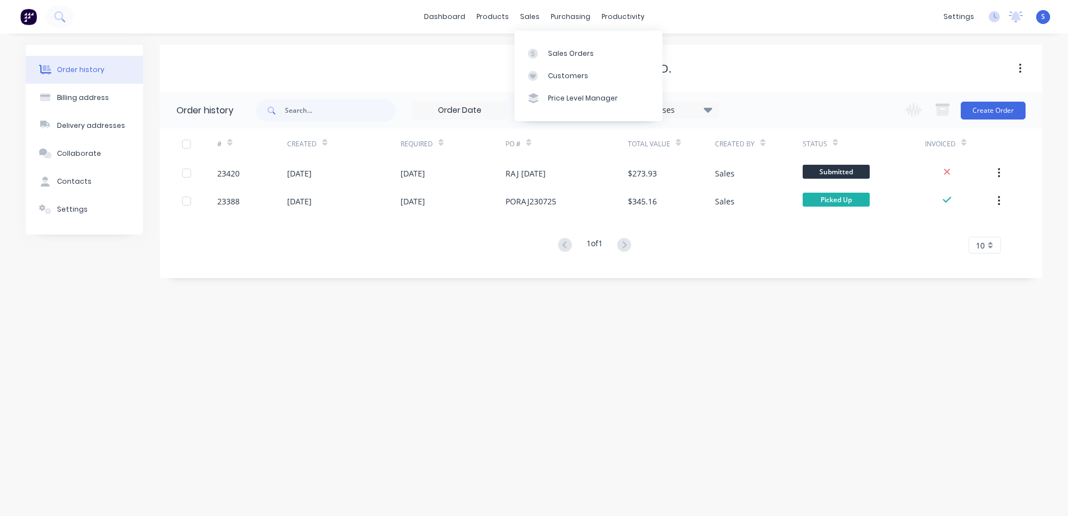
click at [557, 51] on div "Sales Orders" at bounding box center [571, 54] width 46 height 10
